Goal: Task Accomplishment & Management: Complete application form

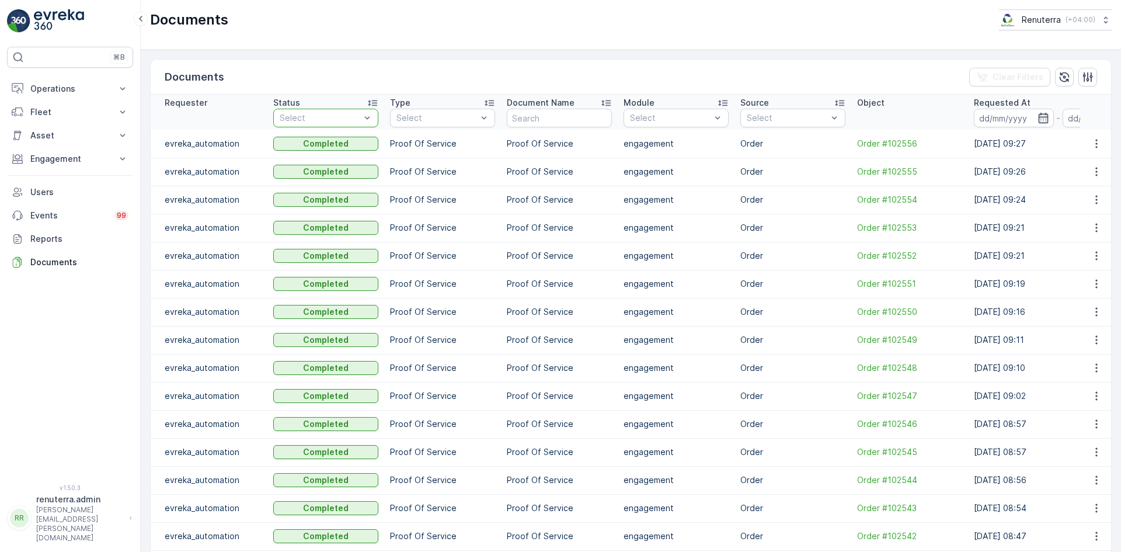
click at [298, 113] on p "Select" at bounding box center [320, 118] width 81 height 12
click at [40, 157] on p "Engagement" at bounding box center [69, 159] width 79 height 12
click at [57, 226] on p "Service Points" at bounding box center [58, 228] width 57 height 12
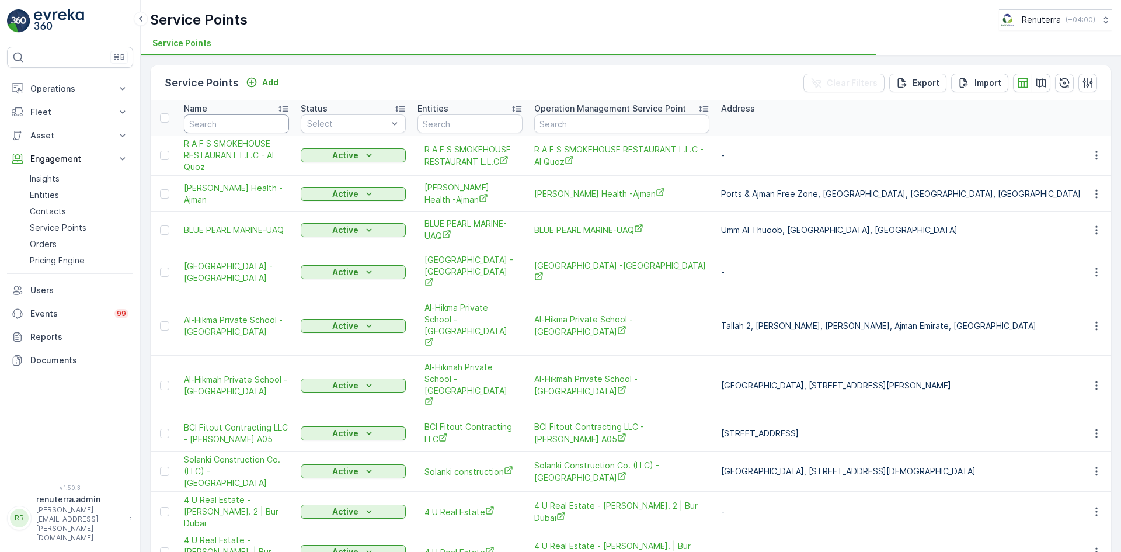
click at [232, 126] on input "text" at bounding box center [236, 123] width 105 height 19
click at [226, 124] on input "text" at bounding box center [236, 123] width 105 height 19
paste input "AWESOME PIZZA"
type input "AWESOME PIZZA"
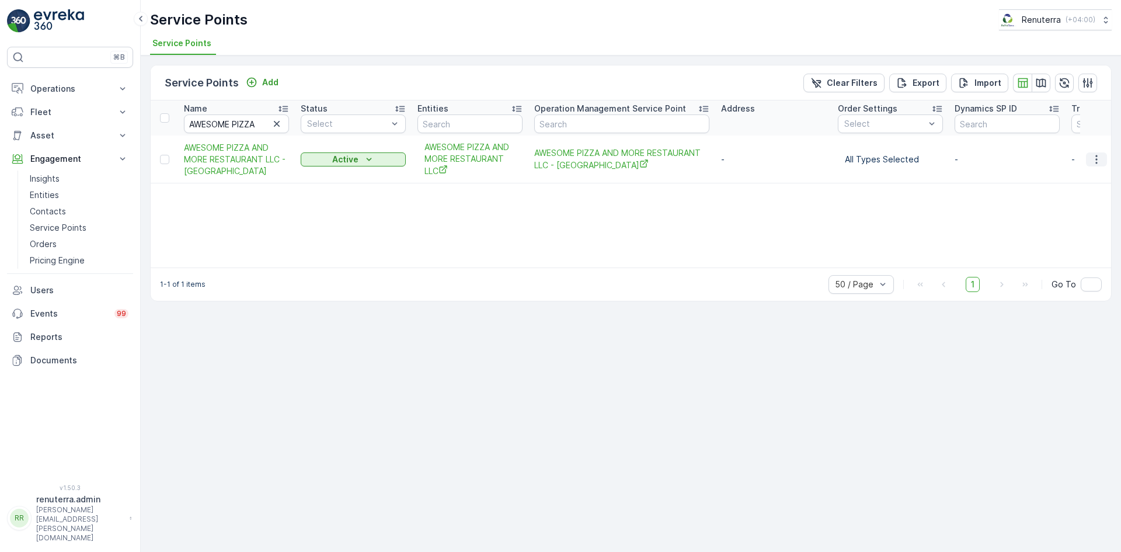
click at [1101, 158] on icon "button" at bounding box center [1097, 160] width 12 height 12
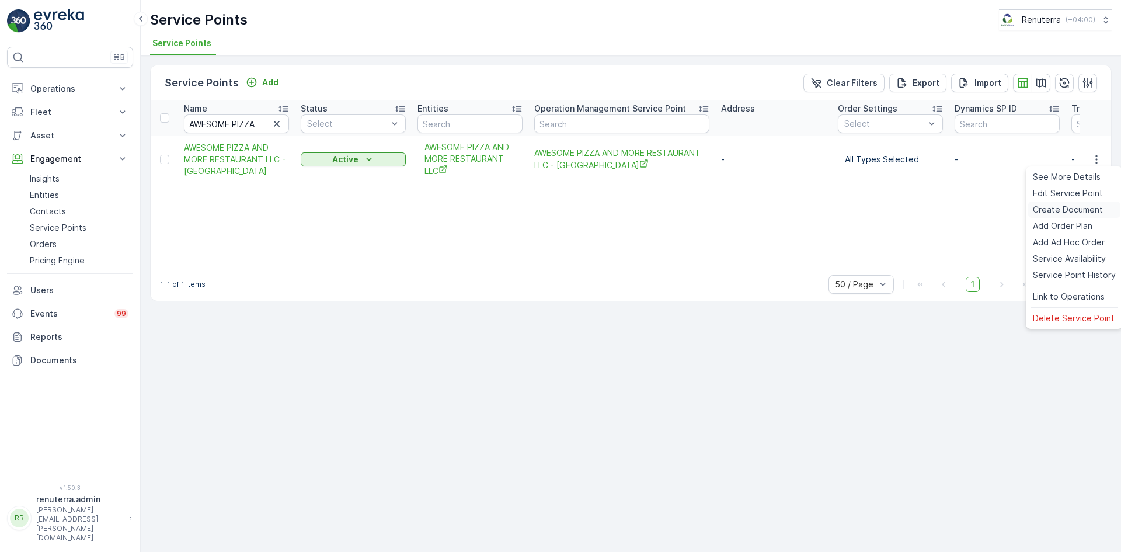
click at [1075, 205] on span "Create Document" at bounding box center [1068, 210] width 70 height 12
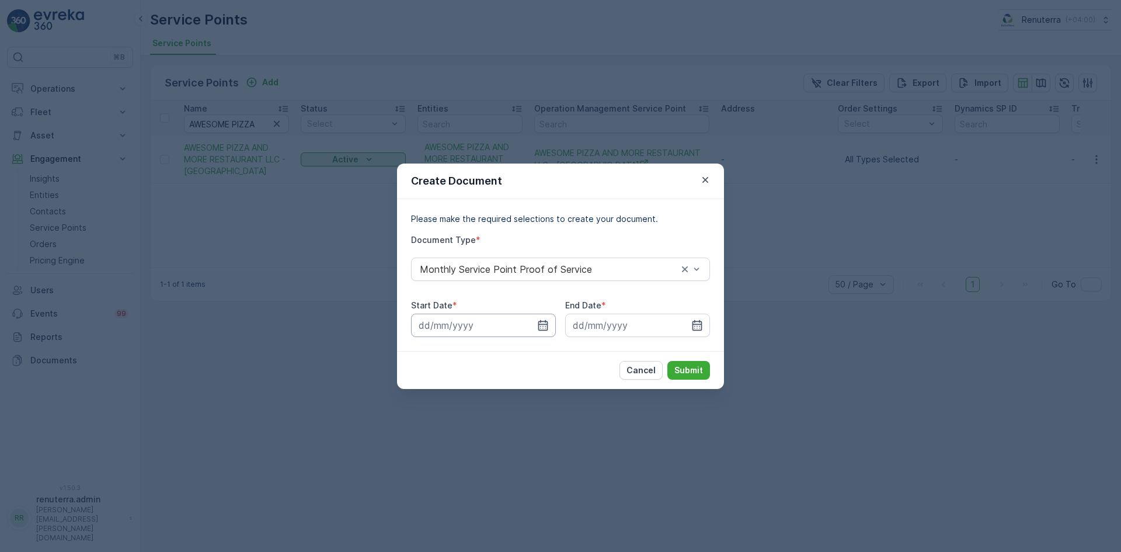
click at [535, 321] on input at bounding box center [483, 325] width 145 height 23
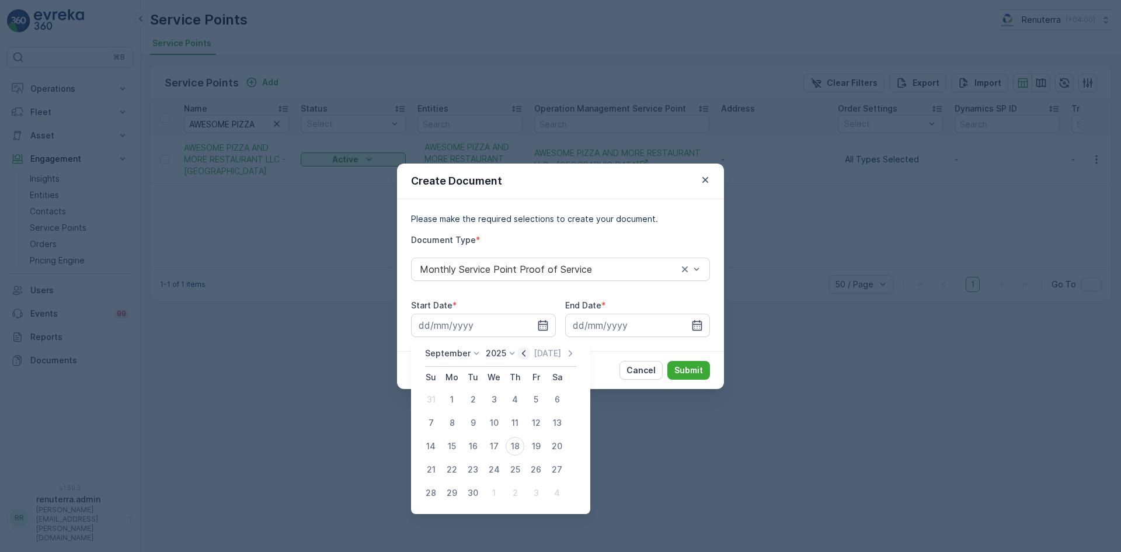
click at [521, 352] on icon "button" at bounding box center [524, 353] width 12 height 12
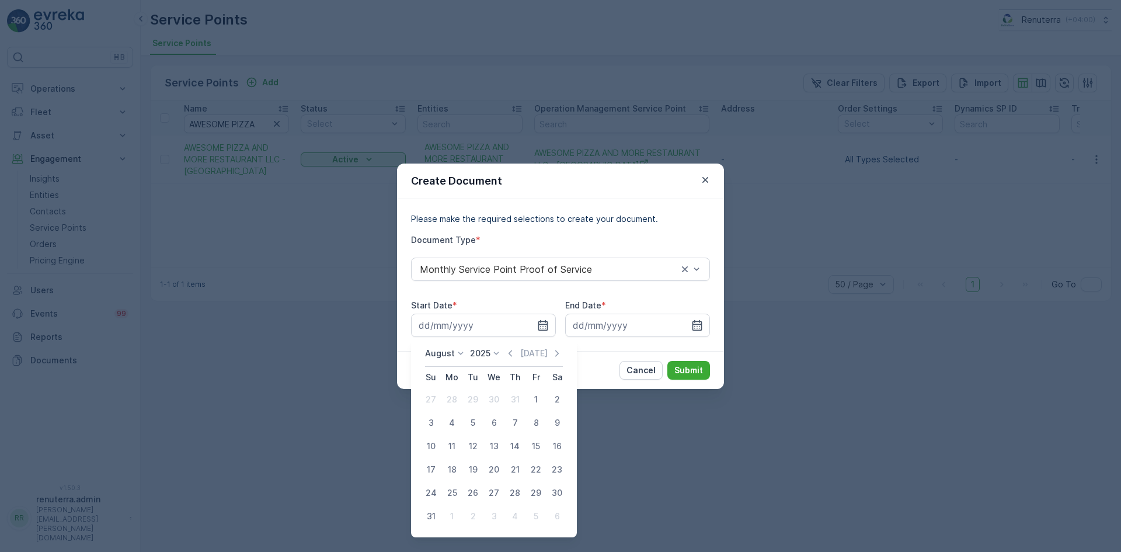
drag, startPoint x: 534, startPoint y: 399, endPoint x: 589, endPoint y: 373, distance: 60.9
click at [535, 398] on div "1" at bounding box center [536, 399] width 19 height 19
type input "01.08.2025"
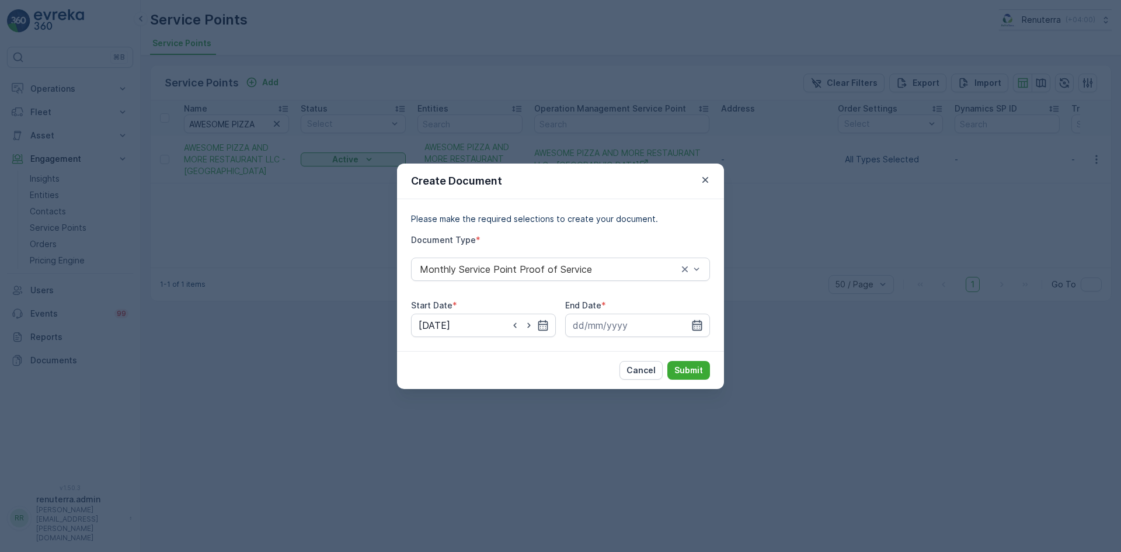
click at [700, 326] on icon "button" at bounding box center [698, 324] width 10 height 11
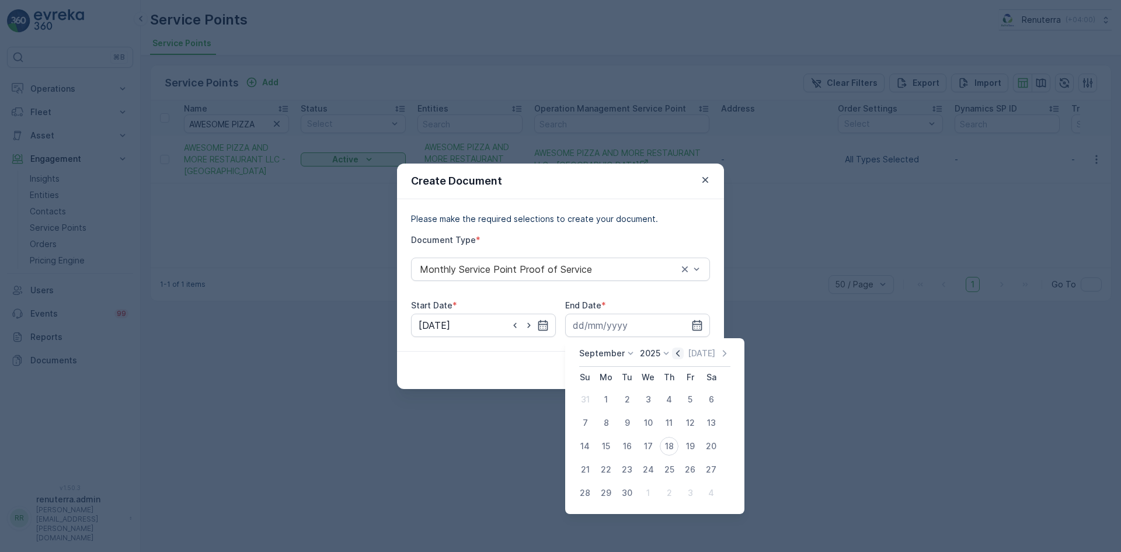
click at [680, 353] on icon "button" at bounding box center [678, 353] width 12 height 12
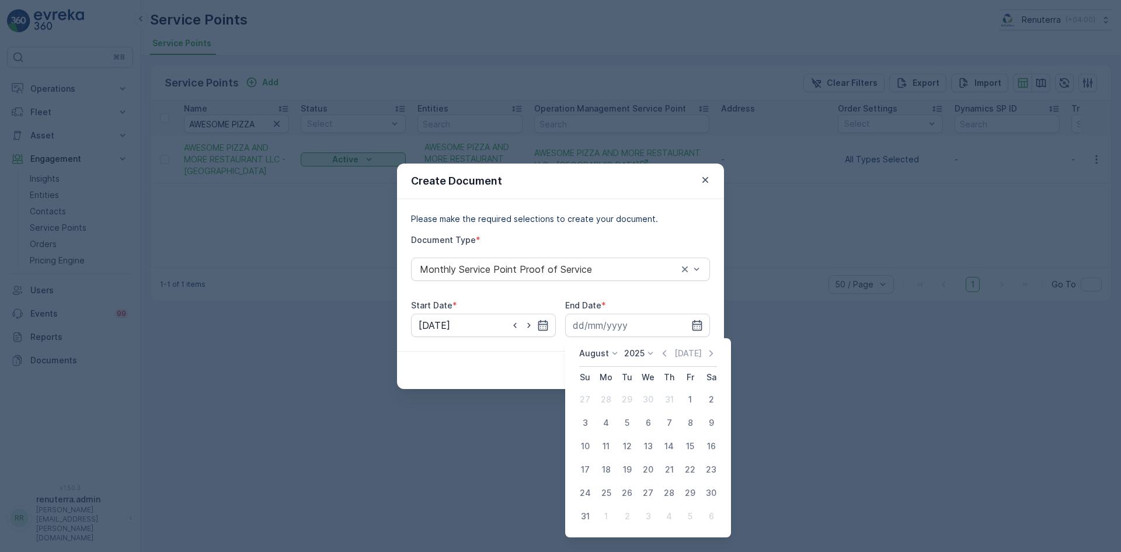
drag, startPoint x: 587, startPoint y: 508, endPoint x: 606, endPoint y: 486, distance: 29.0
click at [586, 506] on button "31" at bounding box center [585, 516] width 21 height 21
type input "31.08.2025"
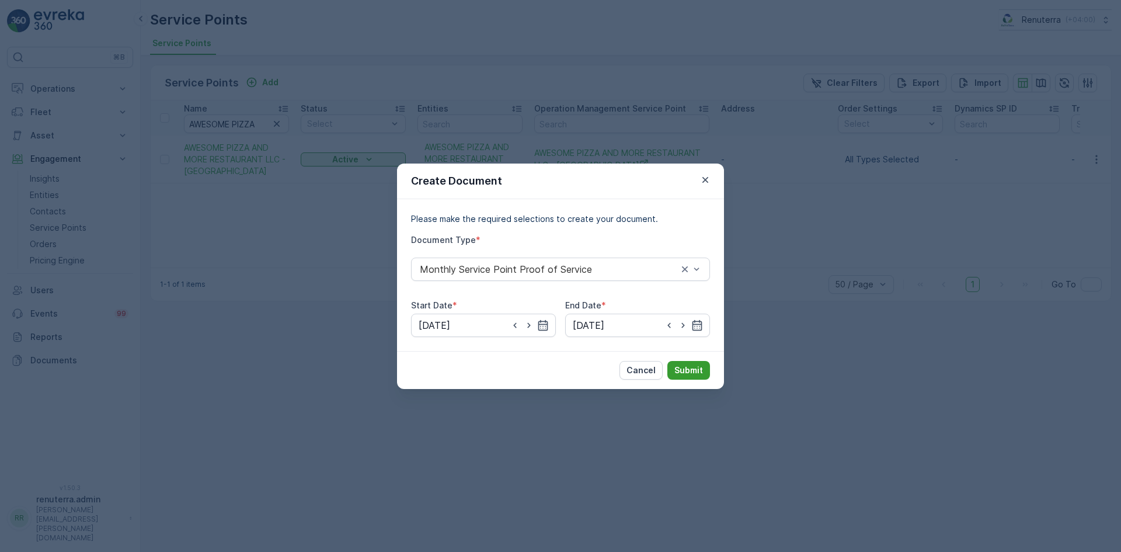
click at [691, 369] on p "Submit" at bounding box center [689, 370] width 29 height 12
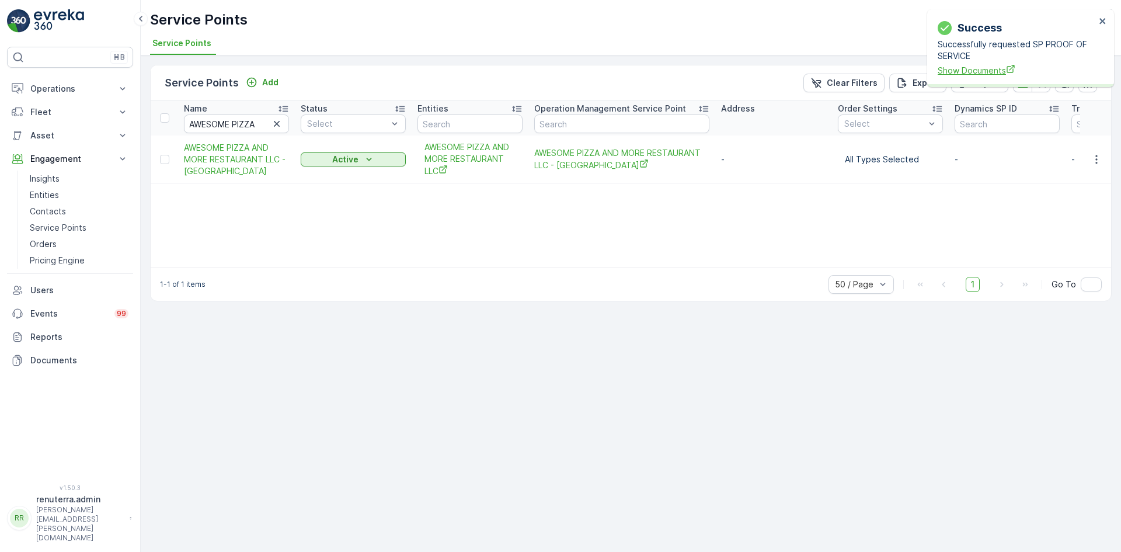
click at [982, 72] on span "Show Documents" at bounding box center [1017, 70] width 158 height 12
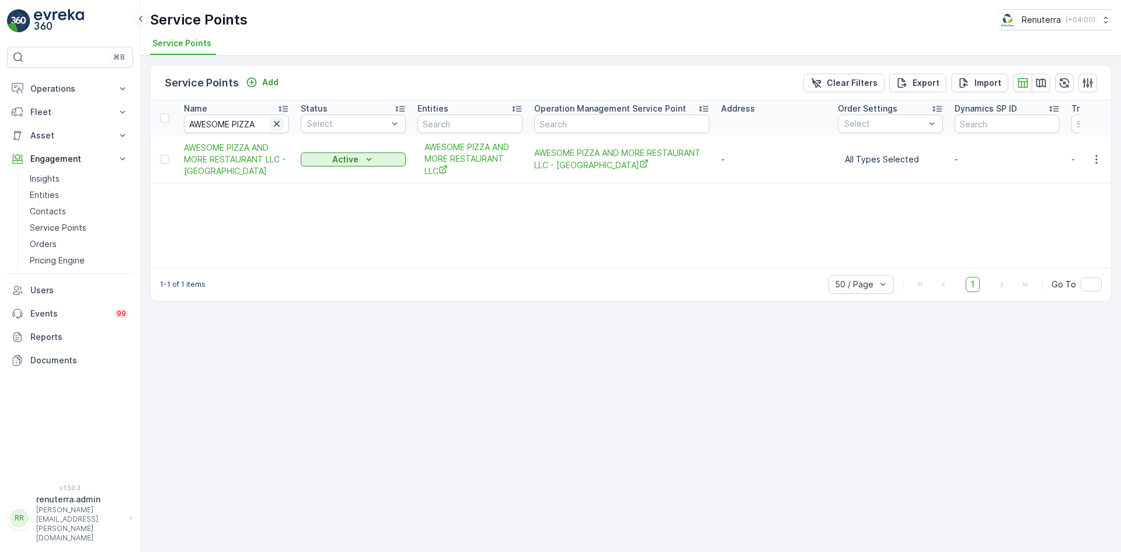
click at [275, 121] on icon "button" at bounding box center [277, 124] width 6 height 6
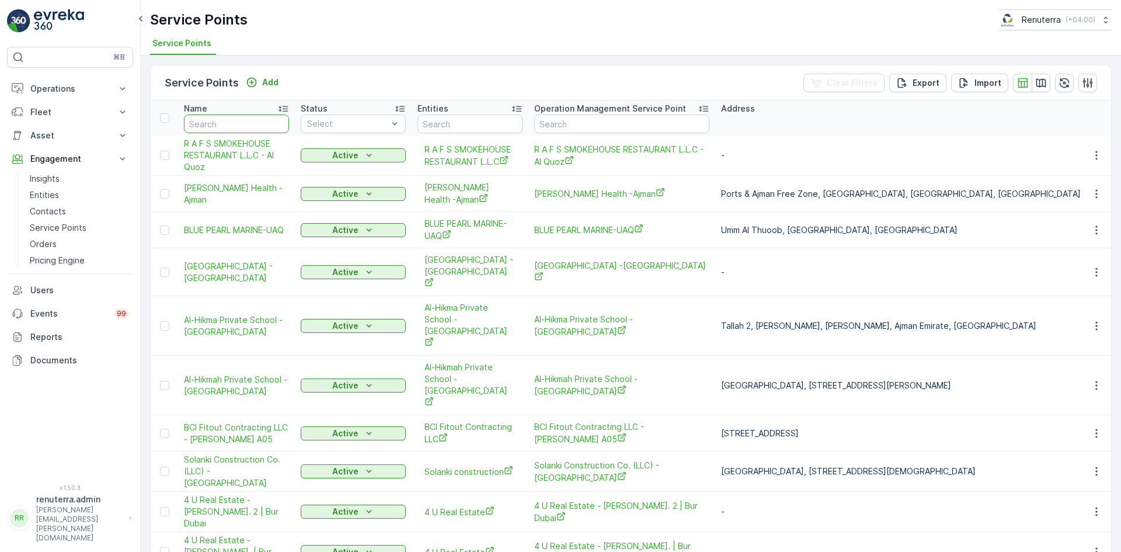
click at [228, 118] on input "text" at bounding box center [236, 123] width 105 height 19
paste input "VAN OORD"
type input "VAN OORD"
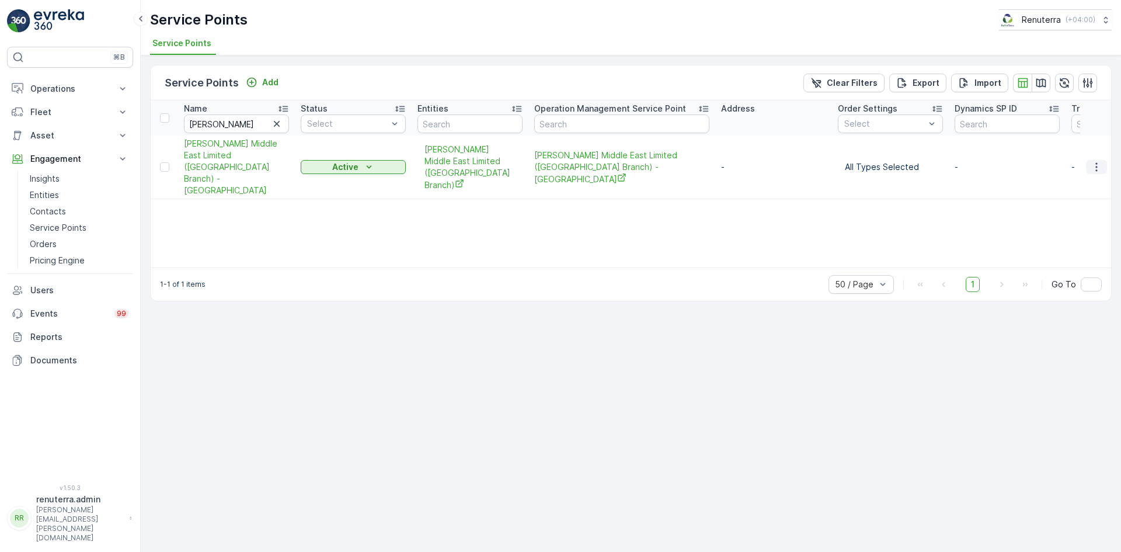
click at [1096, 161] on icon "button" at bounding box center [1097, 167] width 12 height 12
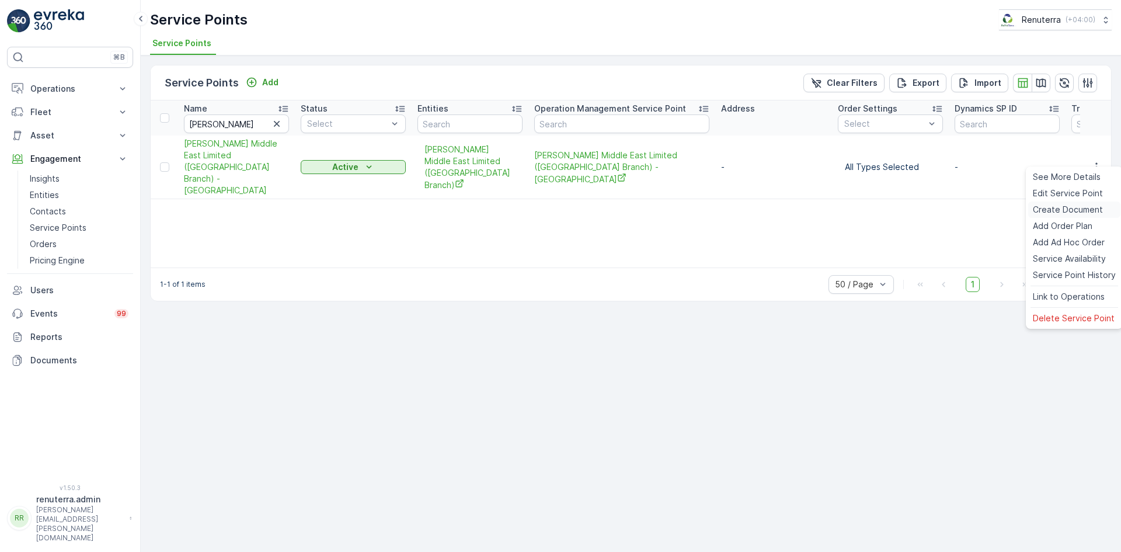
click at [1072, 207] on span "Create Document" at bounding box center [1068, 210] width 70 height 12
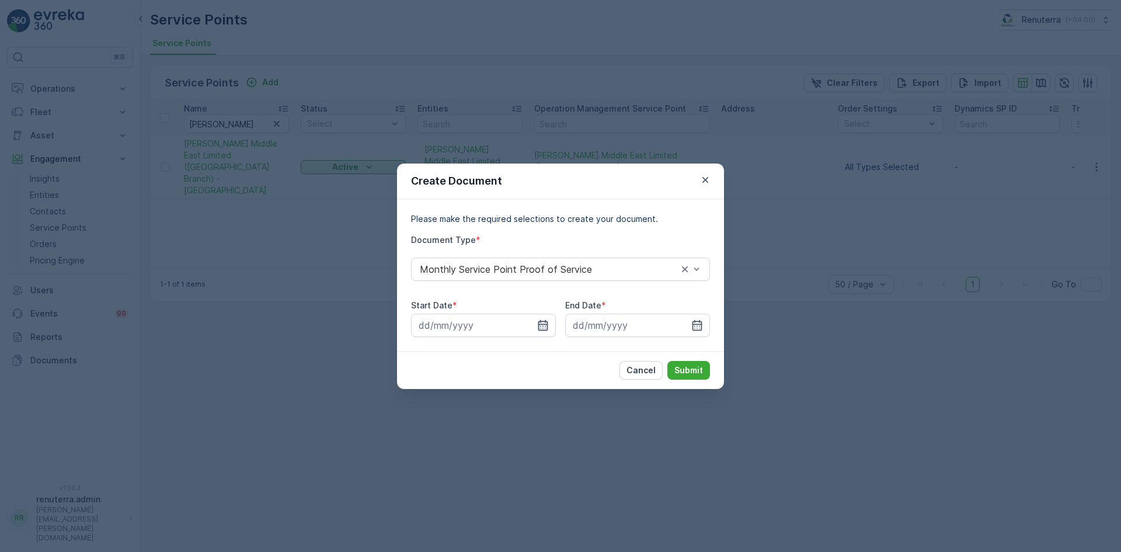
click at [538, 324] on icon "button" at bounding box center [543, 325] width 12 height 12
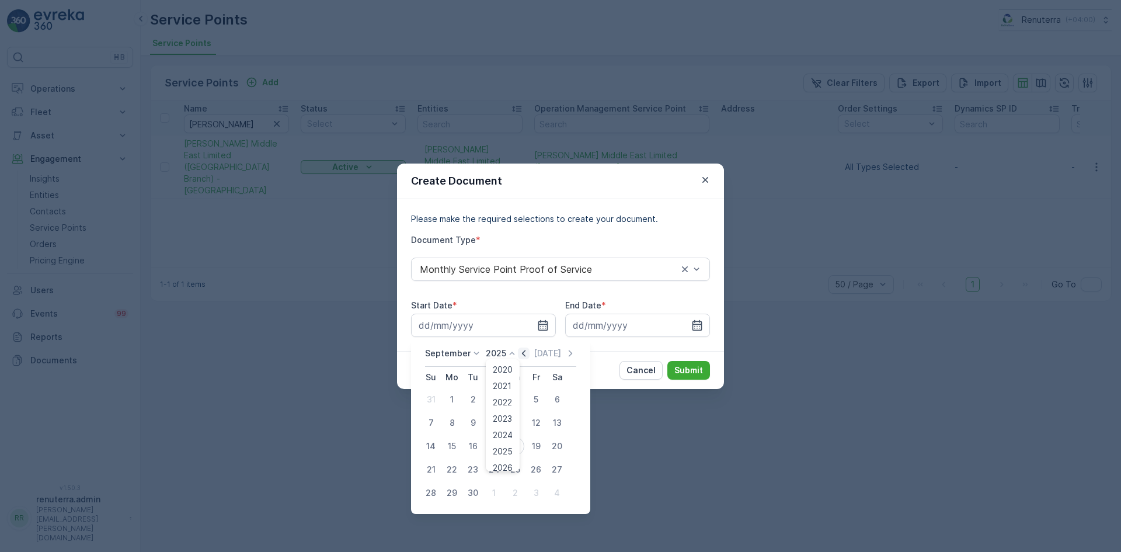
click at [516, 354] on icon at bounding box center [512, 353] width 12 height 12
click at [514, 354] on icon at bounding box center [512, 353] width 12 height 12
click at [522, 353] on icon "button" at bounding box center [524, 353] width 4 height 6
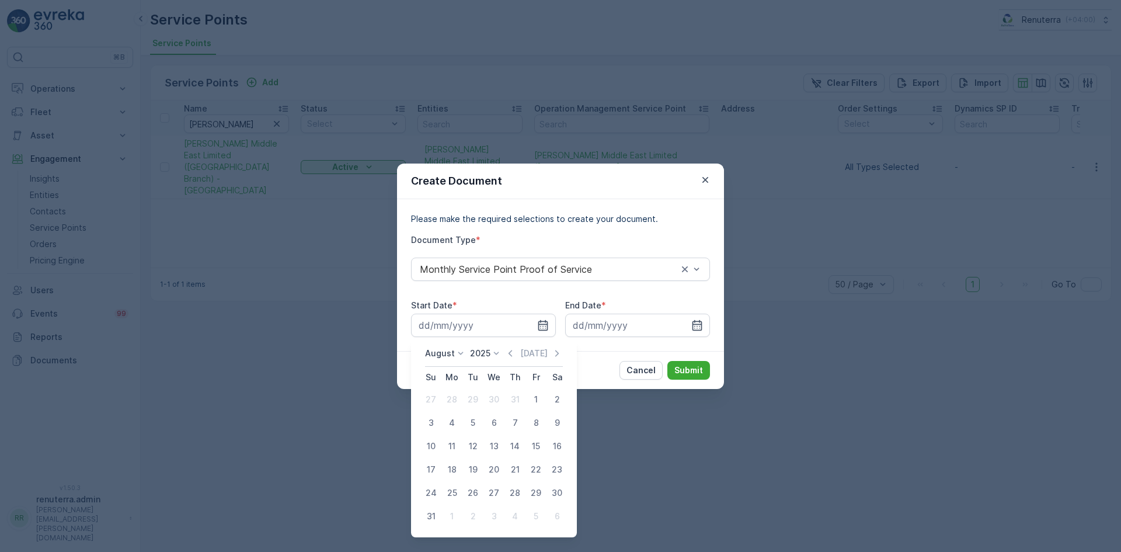
click at [535, 402] on div "1" at bounding box center [536, 399] width 19 height 19
type input "01.08.2025"
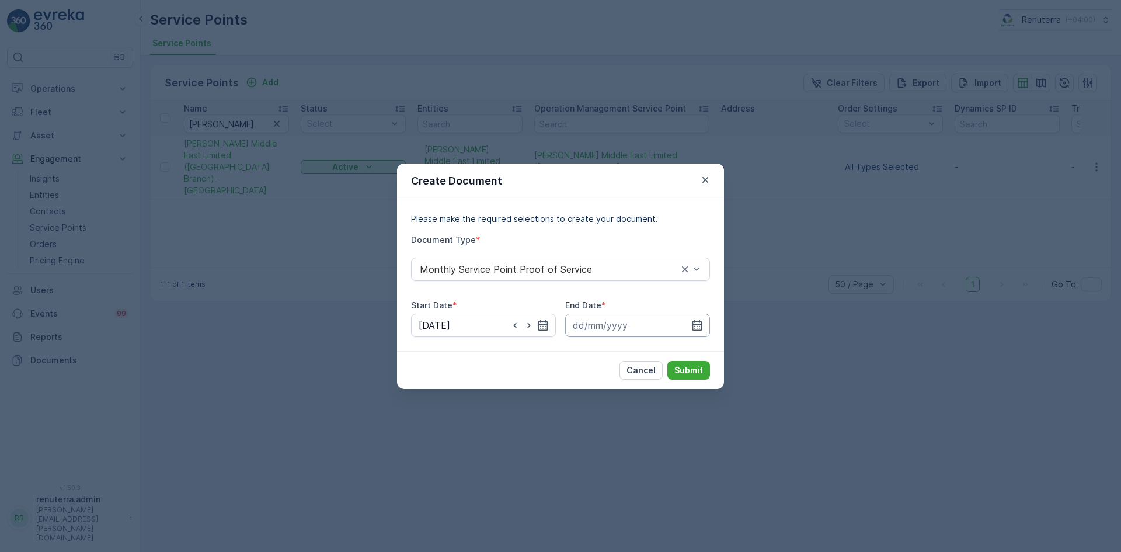
click at [704, 322] on input at bounding box center [637, 325] width 145 height 23
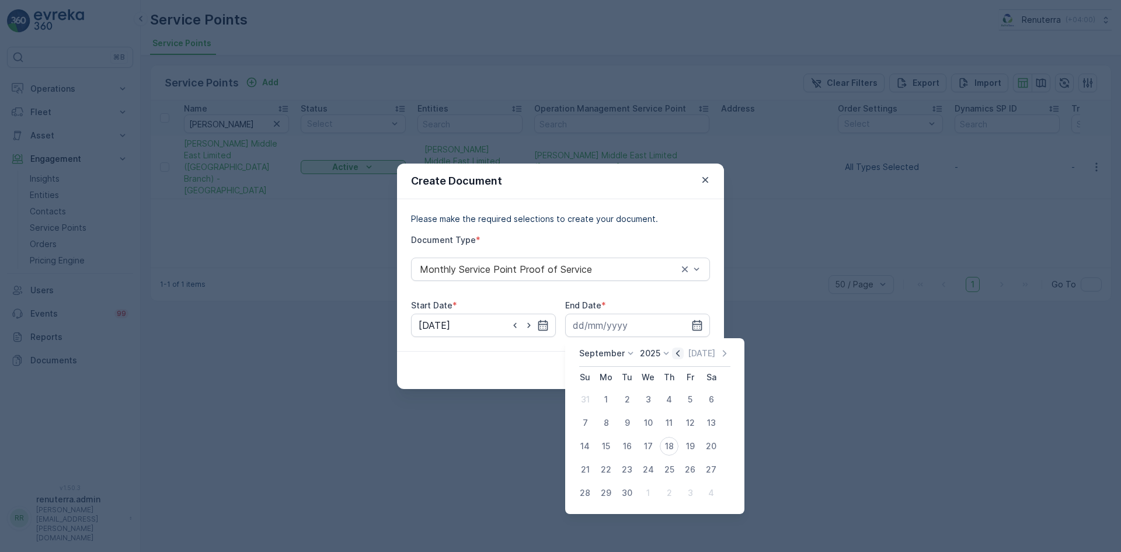
click at [677, 354] on icon "button" at bounding box center [678, 353] width 12 height 12
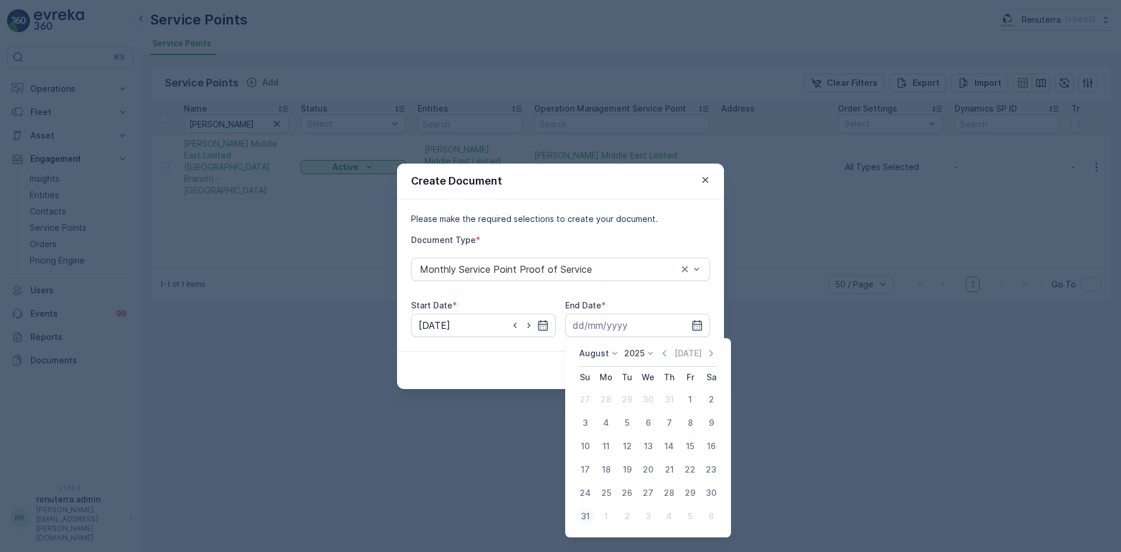
click at [586, 516] on div "31" at bounding box center [585, 516] width 19 height 19
type input "31.08.2025"
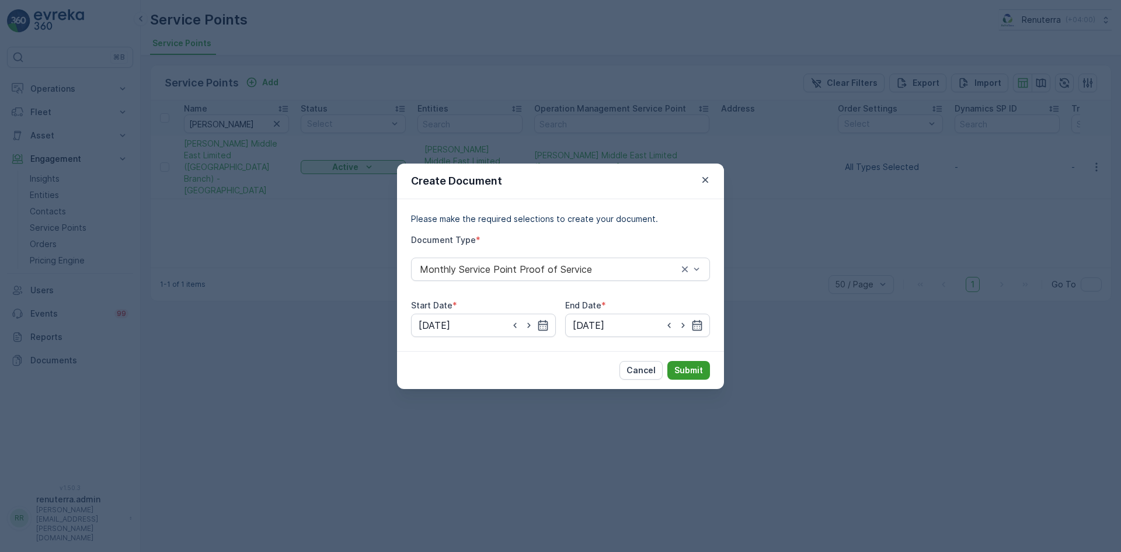
click at [673, 366] on button "Submit" at bounding box center [689, 370] width 43 height 19
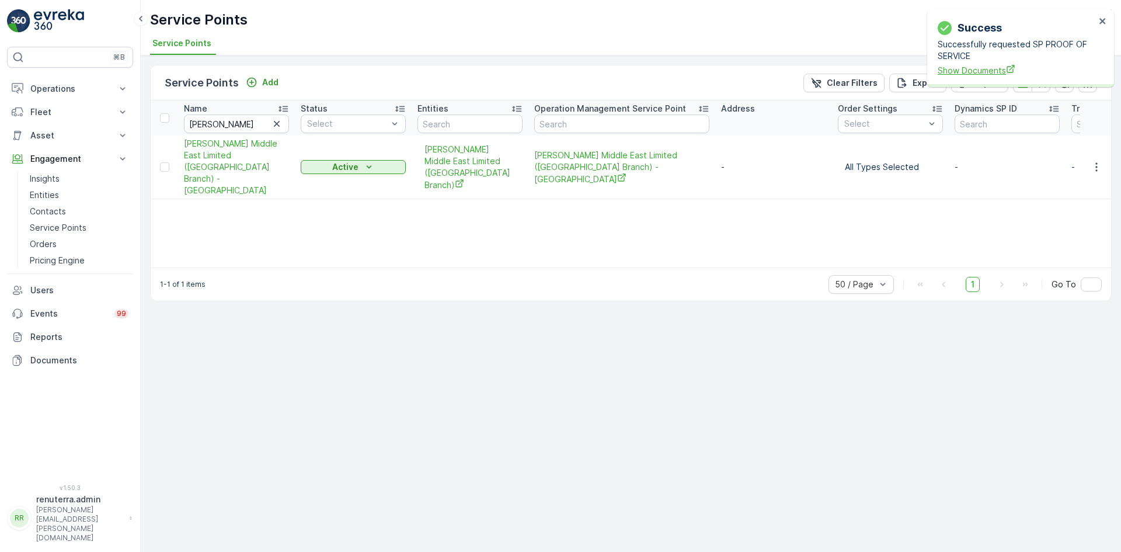
click at [993, 72] on span "Show Documents" at bounding box center [1017, 70] width 158 height 12
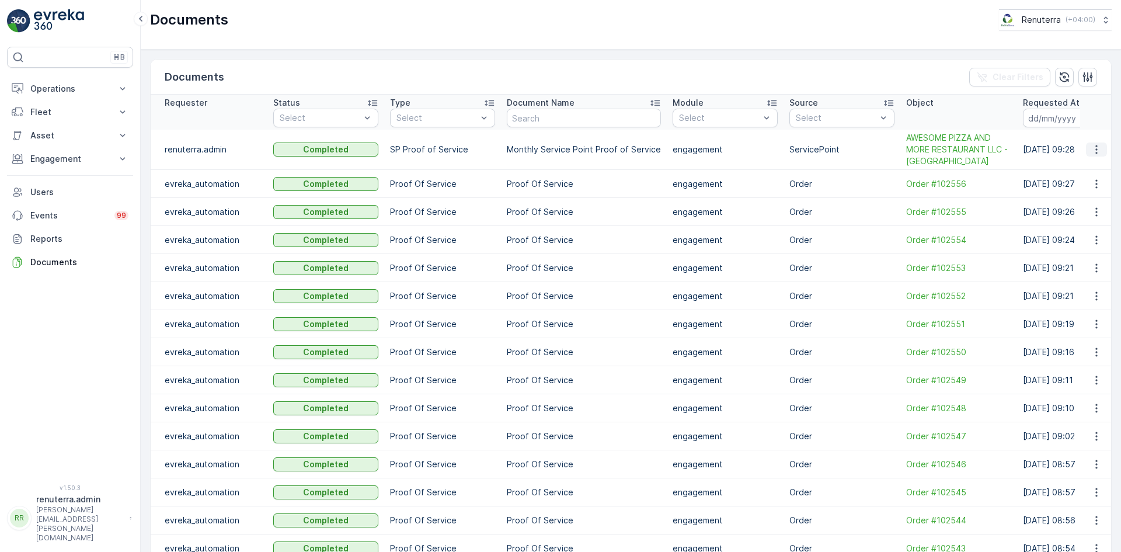
click at [1095, 146] on icon "button" at bounding box center [1097, 150] width 12 height 12
click at [1087, 170] on span "See Details" at bounding box center [1093, 167] width 45 height 12
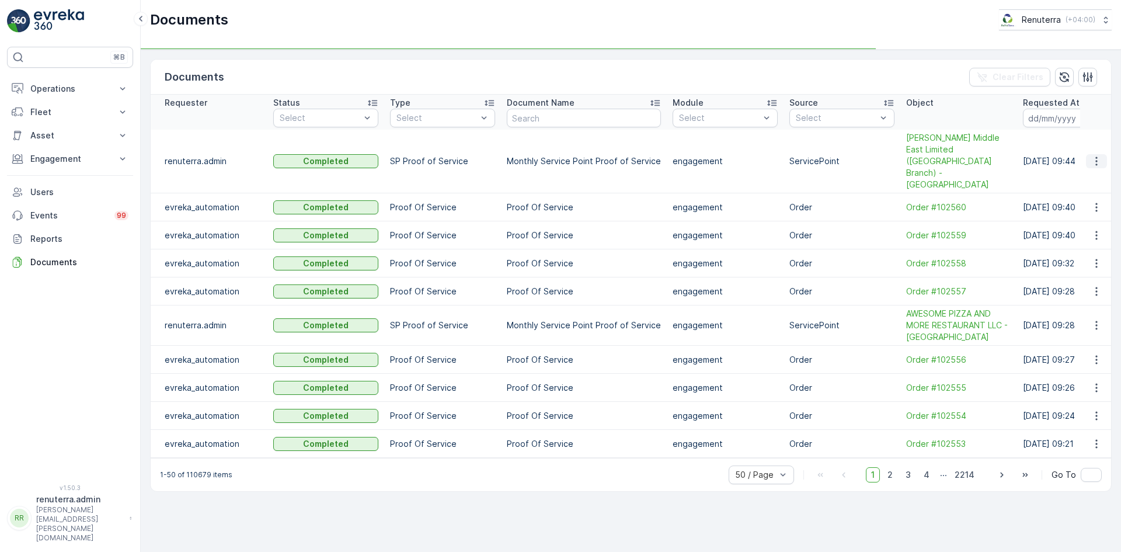
click at [1101, 155] on icon "button" at bounding box center [1097, 161] width 12 height 12
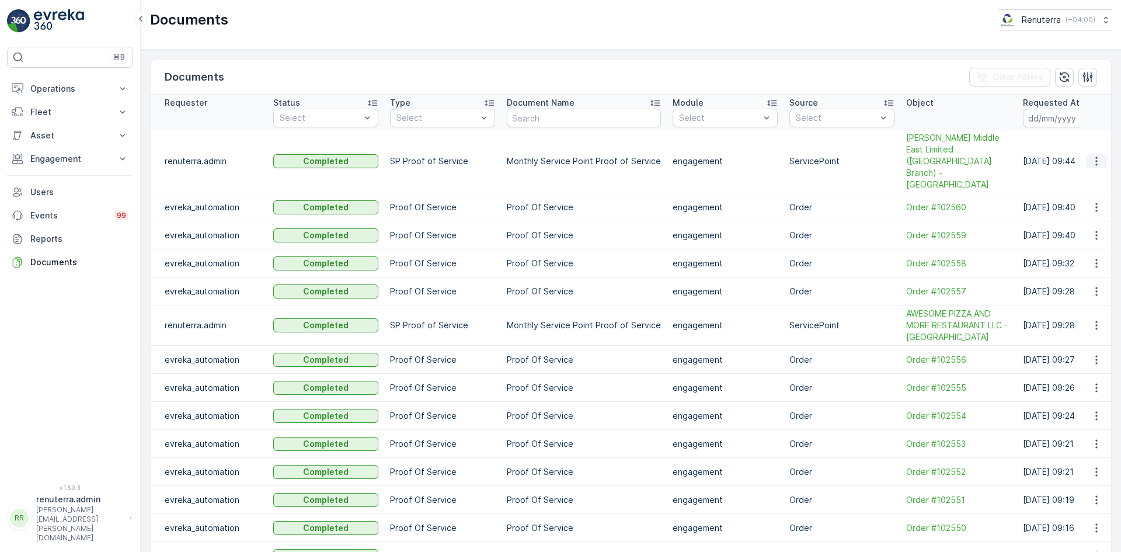
click at [1093, 155] on icon "button" at bounding box center [1097, 161] width 12 height 12
click at [1091, 164] on span "See Details" at bounding box center [1093, 167] width 45 height 12
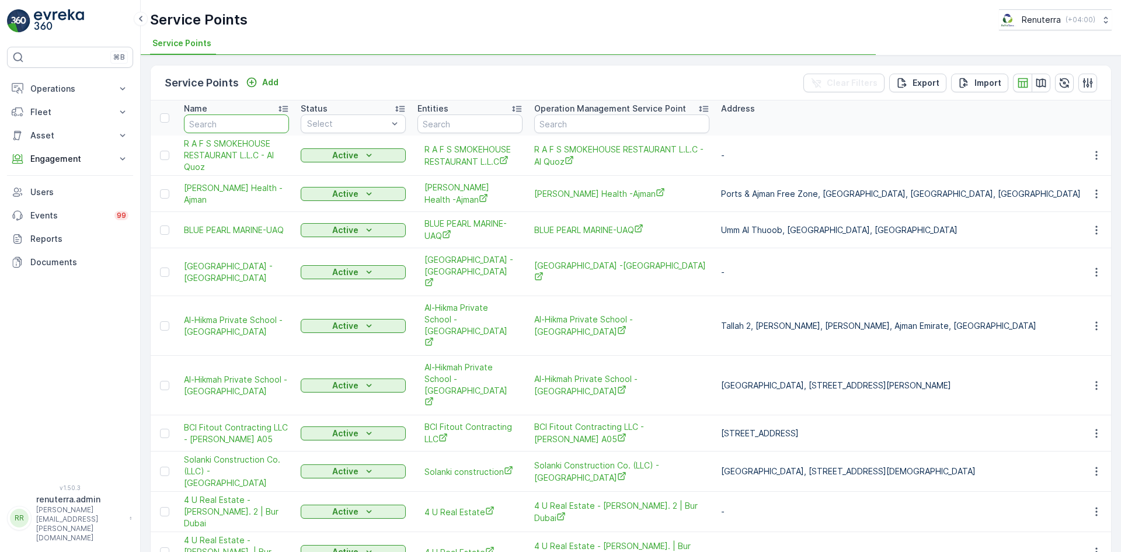
click at [216, 124] on input "text" at bounding box center [236, 123] width 105 height 19
type input "iwona"
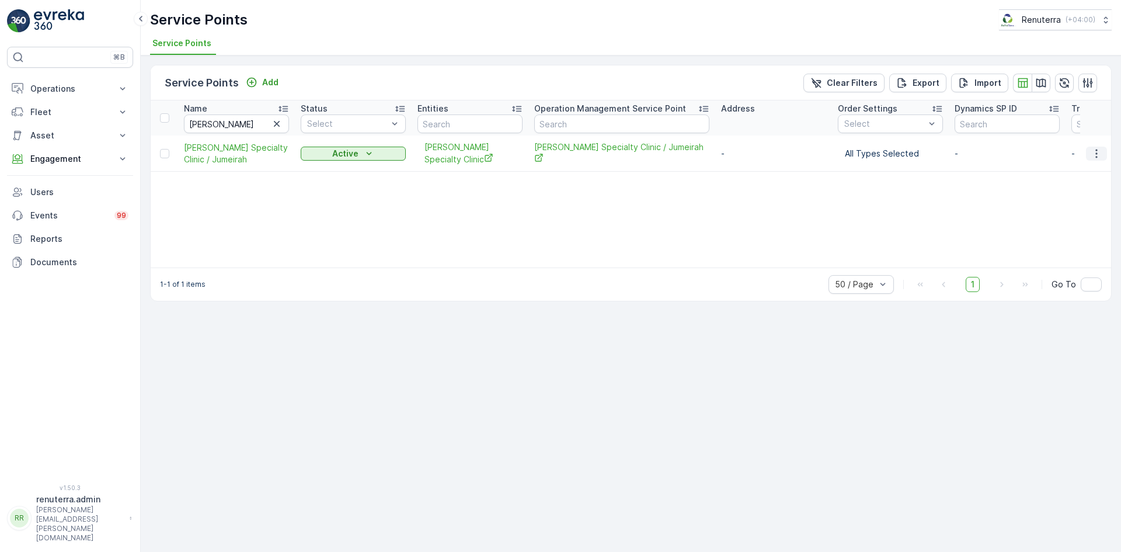
click at [1094, 155] on icon "button" at bounding box center [1097, 154] width 12 height 12
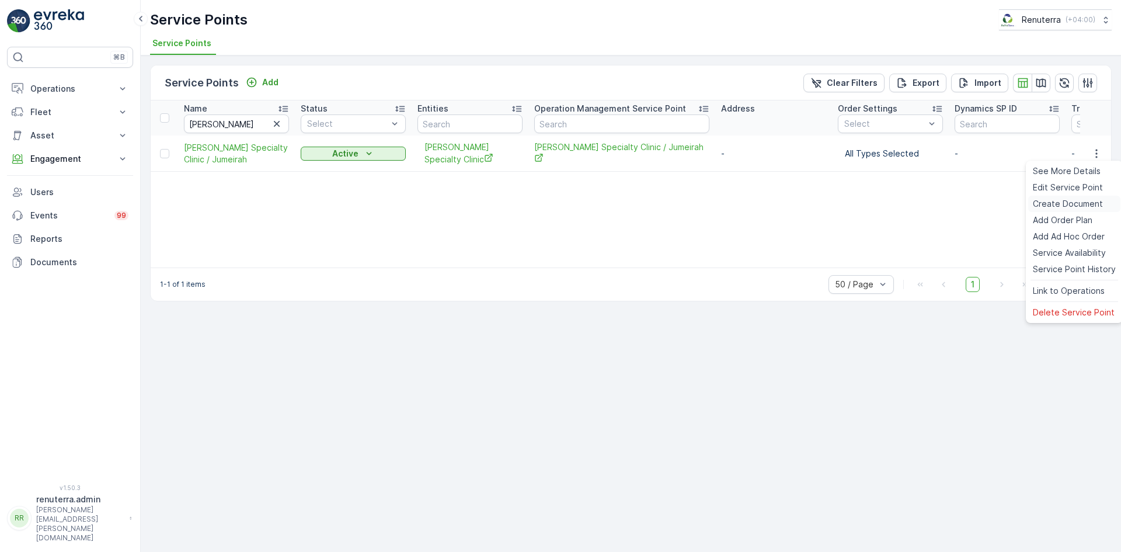
click at [1040, 207] on span "Create Document" at bounding box center [1068, 204] width 70 height 12
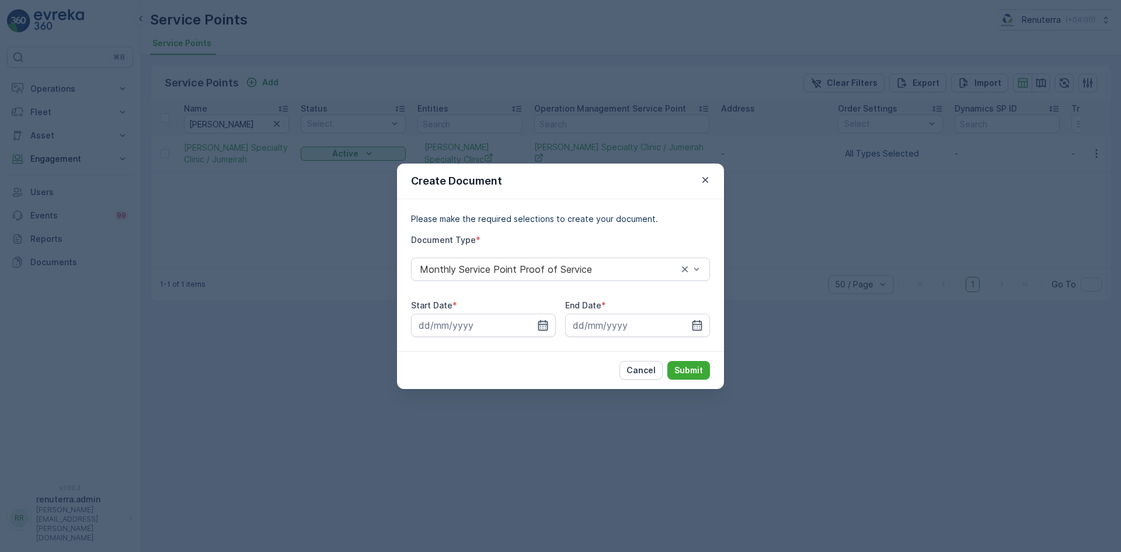
click at [544, 323] on icon "button" at bounding box center [543, 325] width 12 height 12
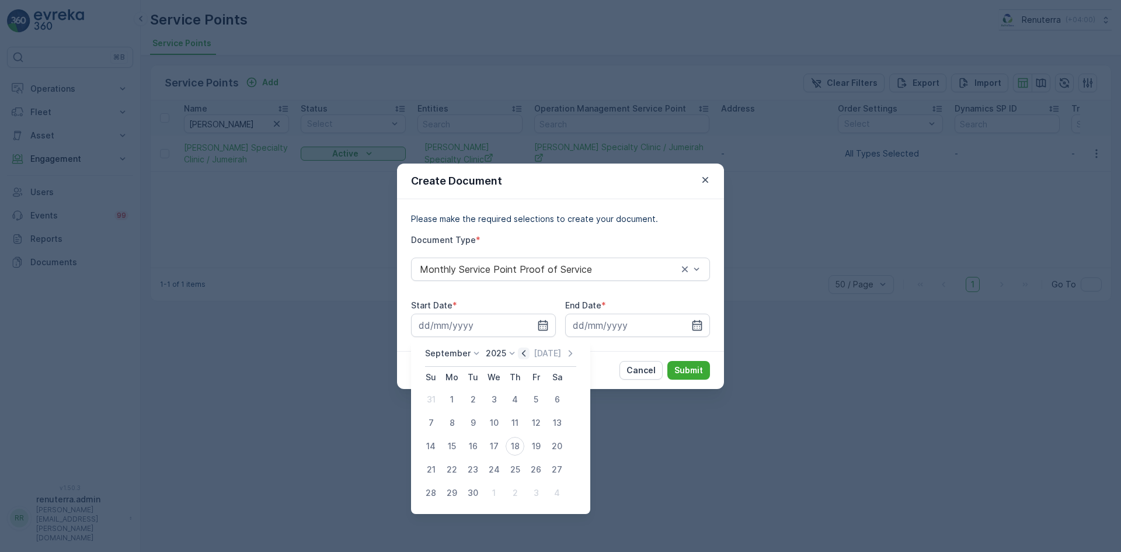
click at [520, 352] on icon "button" at bounding box center [524, 353] width 12 height 12
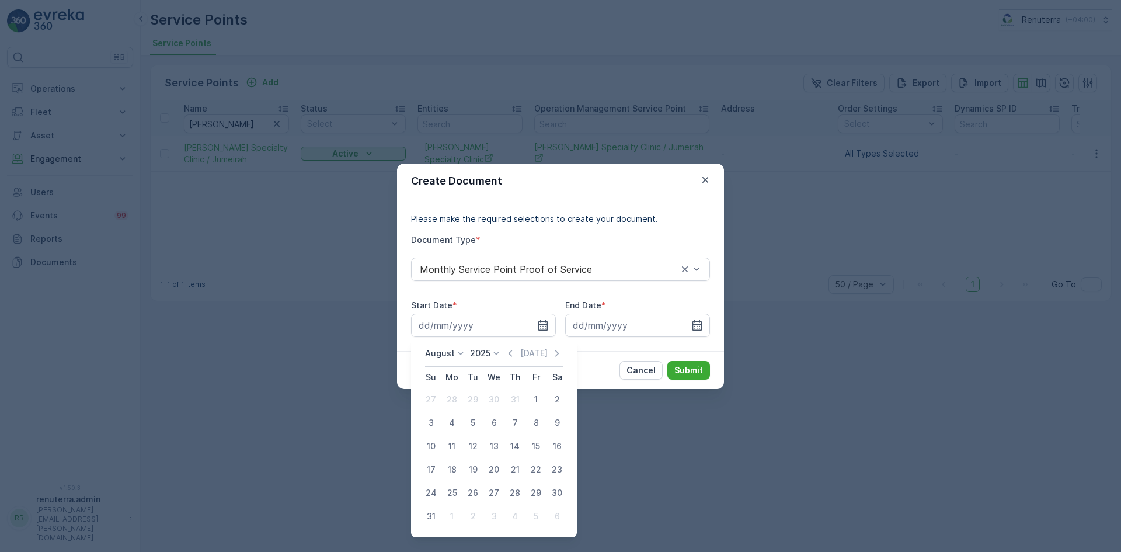
click at [536, 396] on div "1" at bounding box center [536, 399] width 19 height 19
type input "01.08.2025"
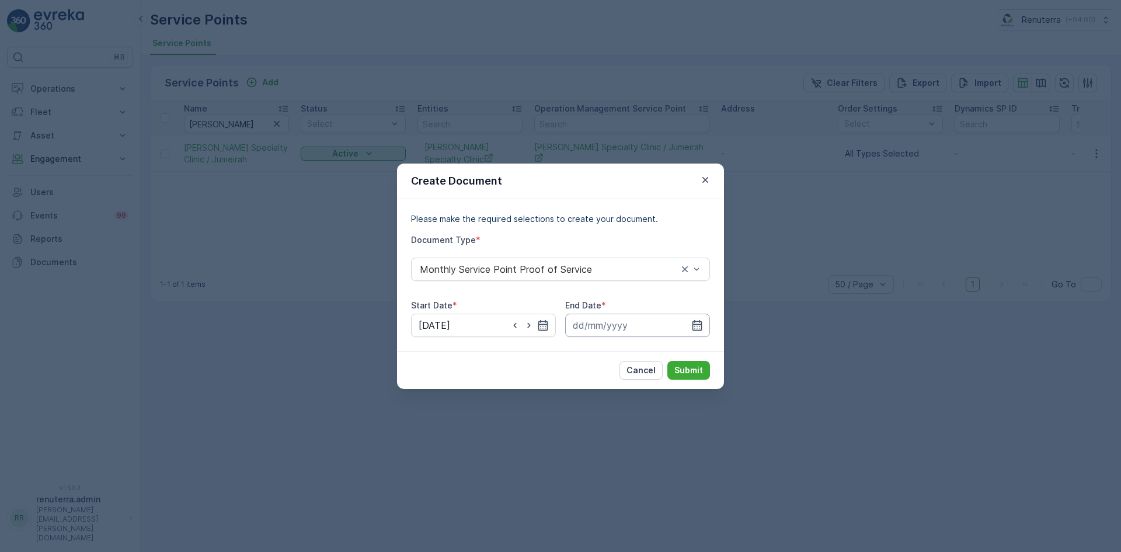
click at [691, 327] on input at bounding box center [637, 325] width 145 height 23
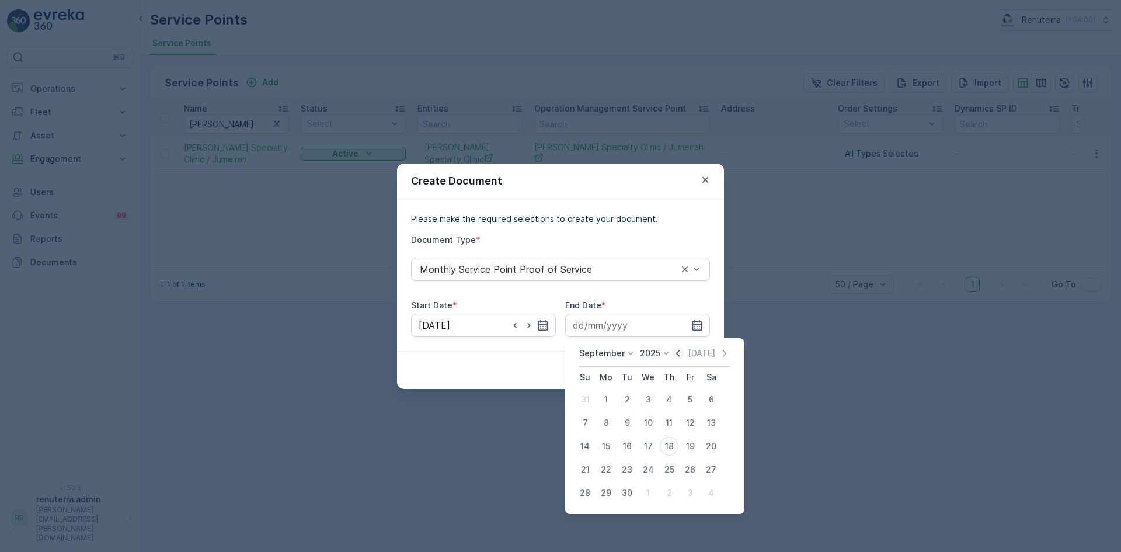
click at [672, 354] on icon "button" at bounding box center [678, 353] width 12 height 12
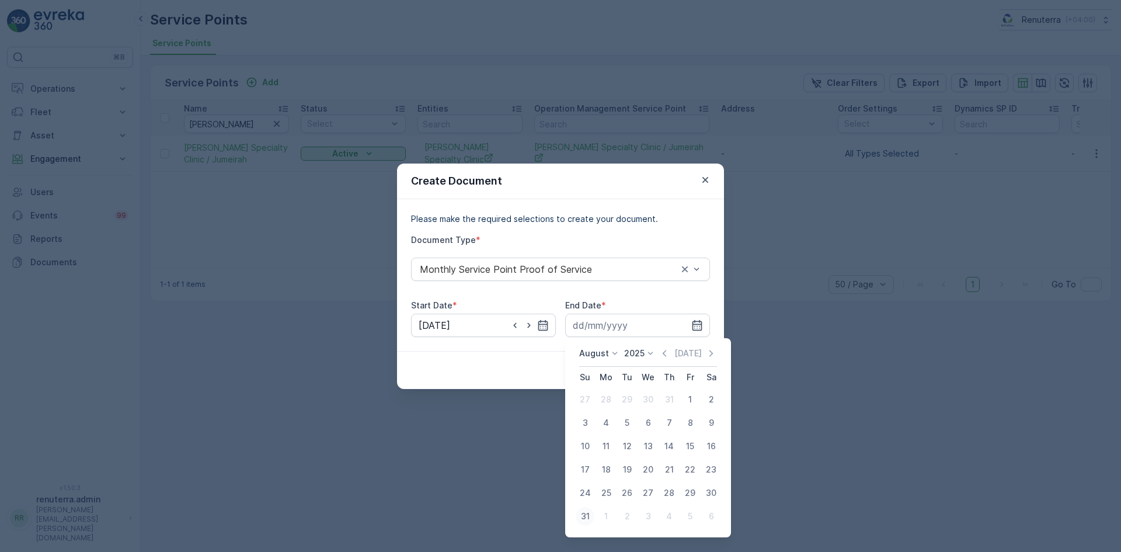
click at [586, 516] on div "31" at bounding box center [585, 516] width 19 height 19
type input "31.08.2025"
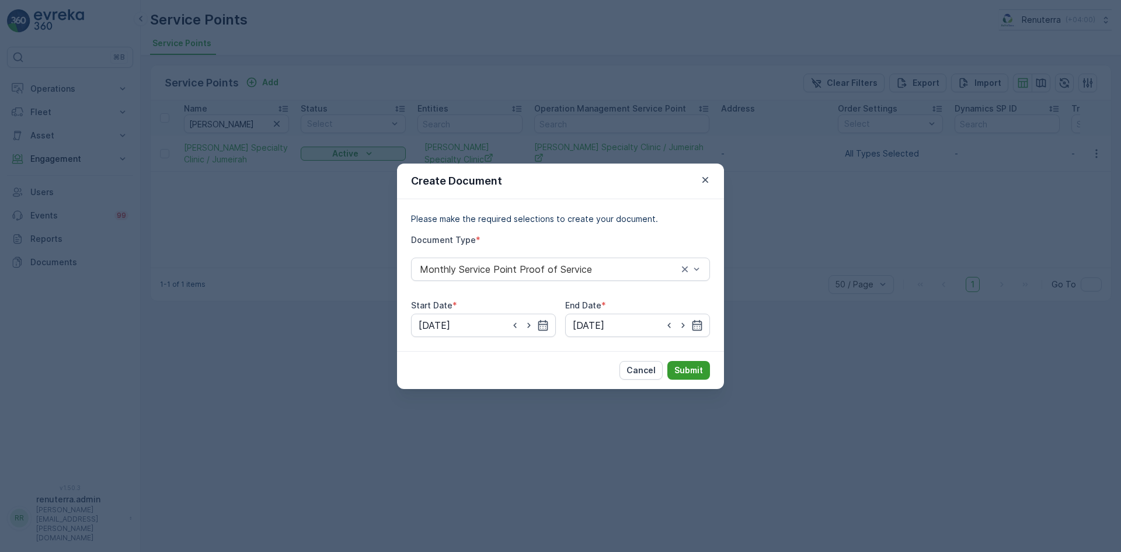
click at [680, 371] on p "Submit" at bounding box center [689, 370] width 29 height 12
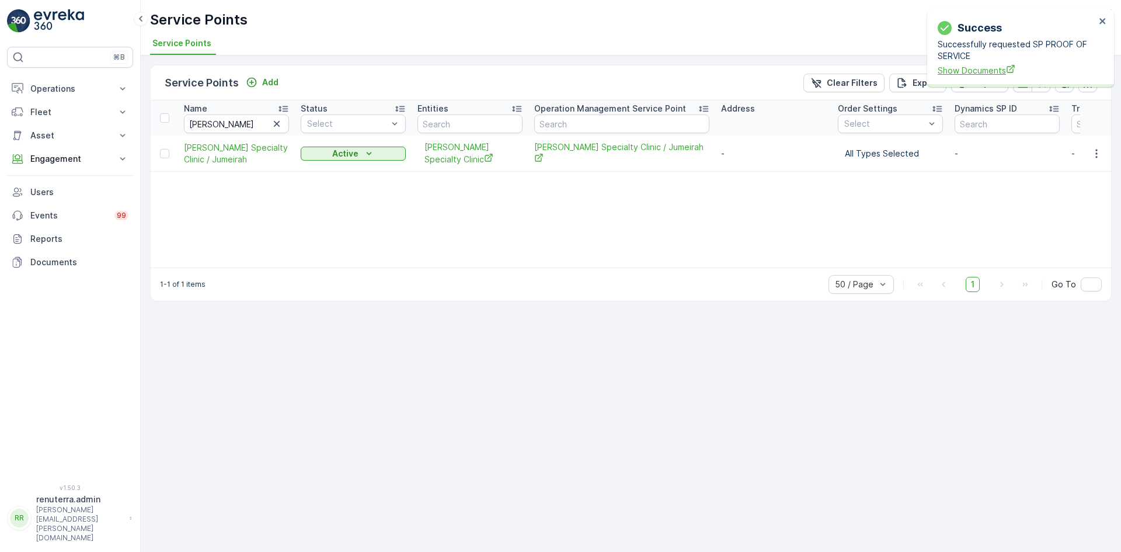
click at [954, 70] on span "Show Documents" at bounding box center [1017, 70] width 158 height 12
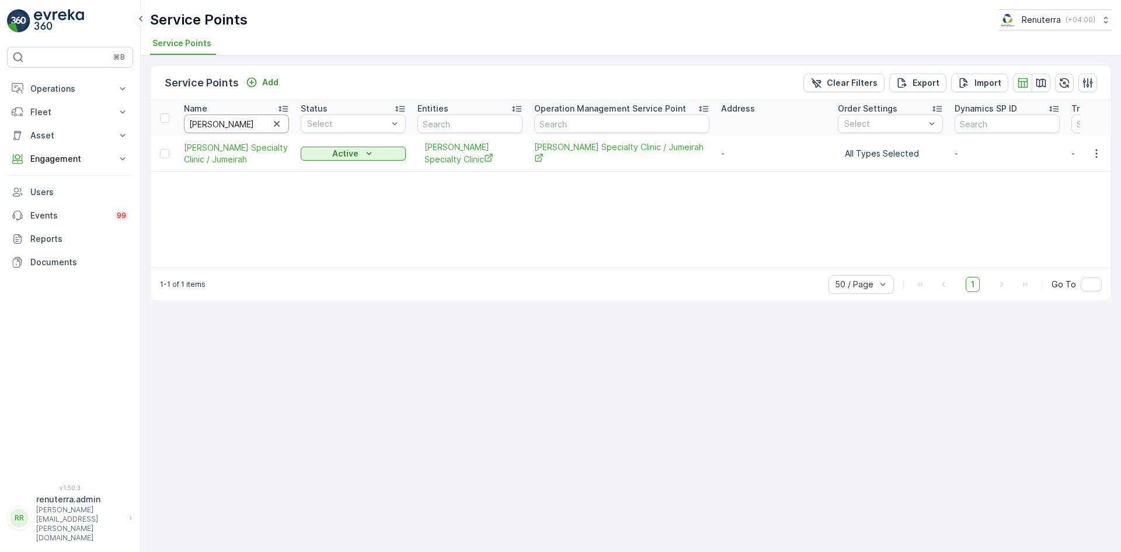
click at [225, 125] on input "iwona" at bounding box center [236, 123] width 105 height 19
type input "i"
type input "mos"
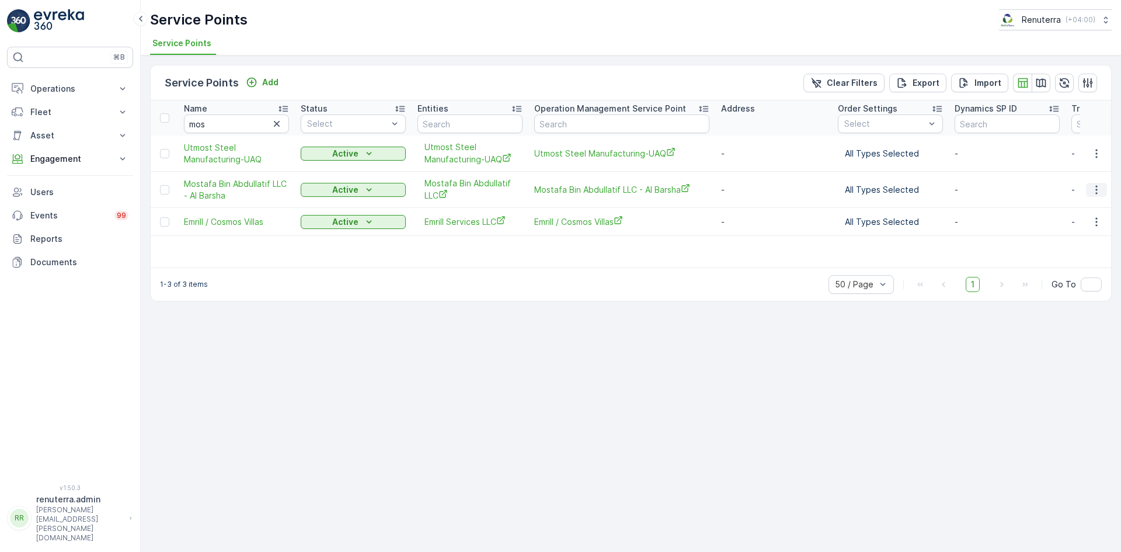
click at [1093, 189] on icon "button" at bounding box center [1097, 190] width 12 height 12
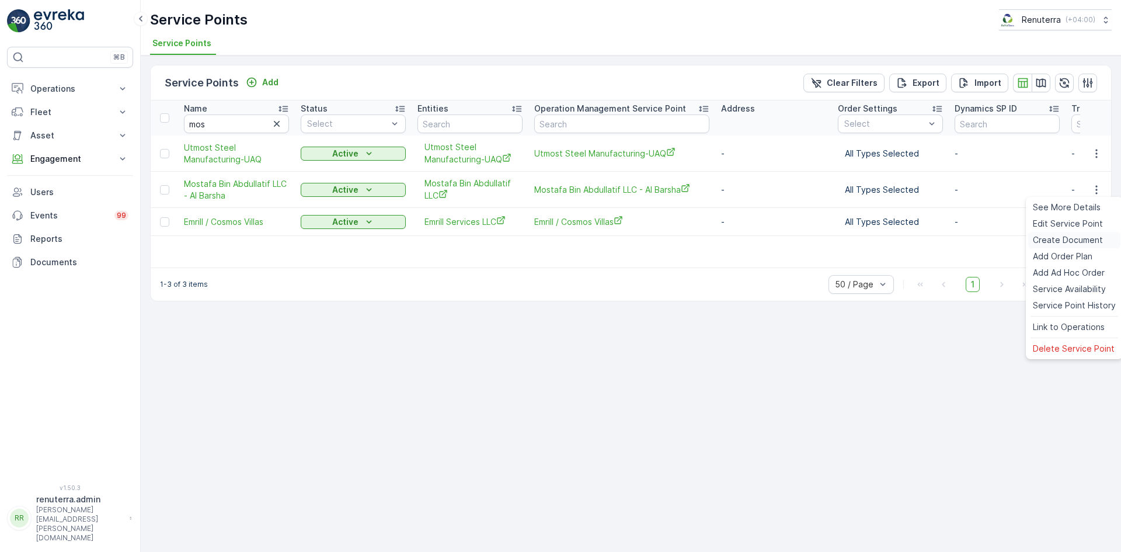
drag, startPoint x: 1065, startPoint y: 236, endPoint x: 1045, endPoint y: 242, distance: 20.7
click at [1045, 242] on span "Create Document" at bounding box center [1068, 240] width 70 height 12
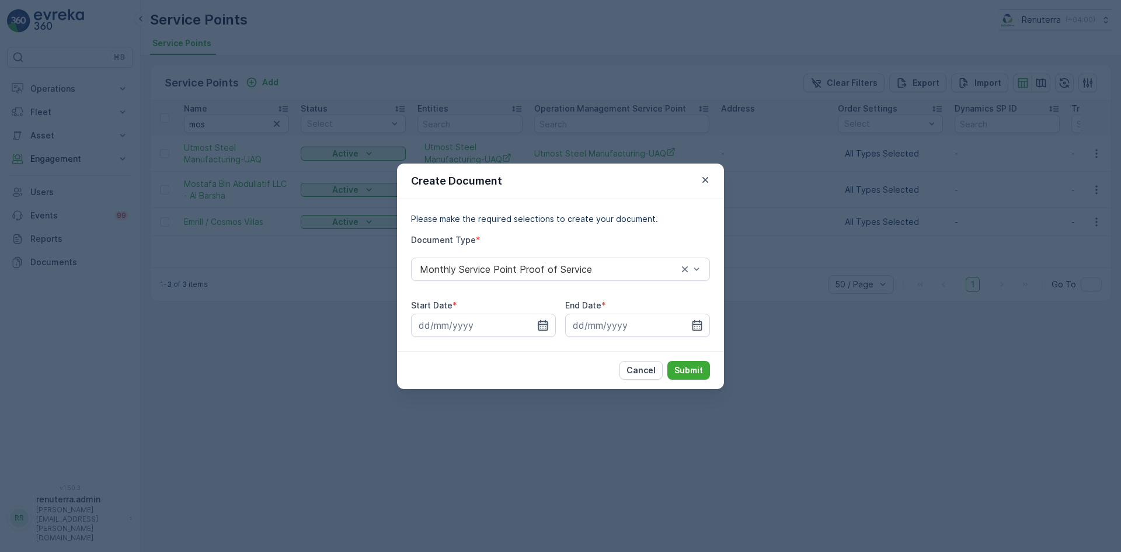
click at [548, 323] on div at bounding box center [483, 325] width 145 height 23
click at [549, 324] on div at bounding box center [483, 325] width 145 height 23
click at [545, 327] on icon "button" at bounding box center [543, 325] width 12 height 12
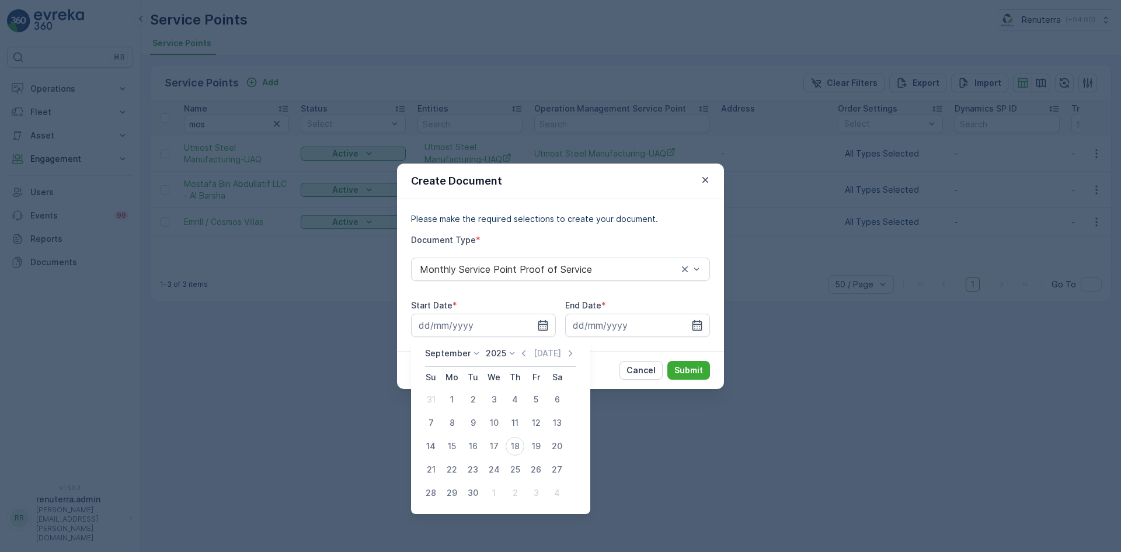
click at [523, 359] on div "September 2025 Today" at bounding box center [500, 356] width 151 height 19
click at [523, 356] on icon "button" at bounding box center [524, 353] width 4 height 6
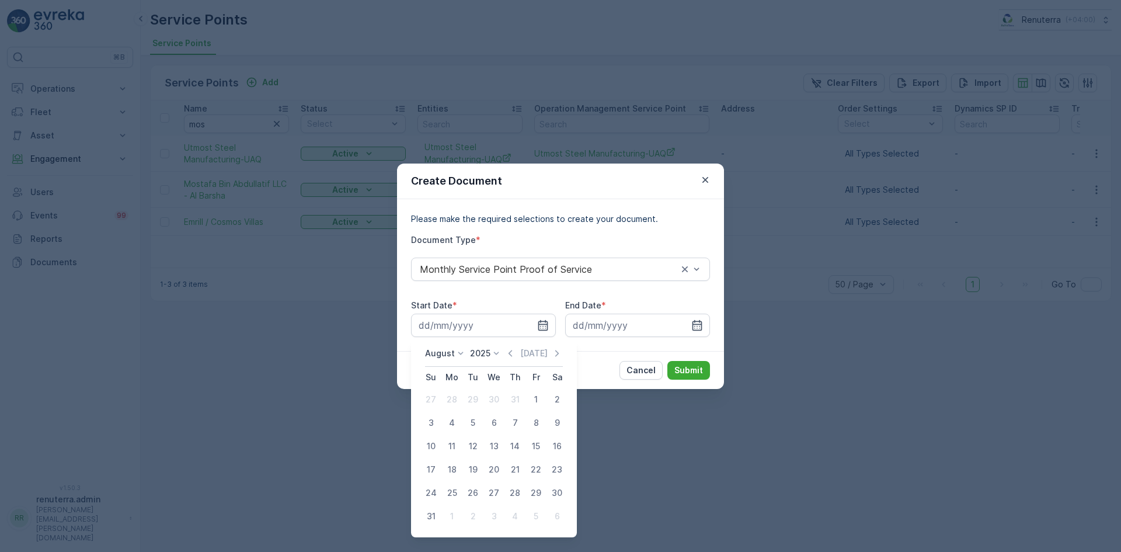
click at [534, 399] on div "1" at bounding box center [536, 399] width 19 height 19
type input "01.08.2025"
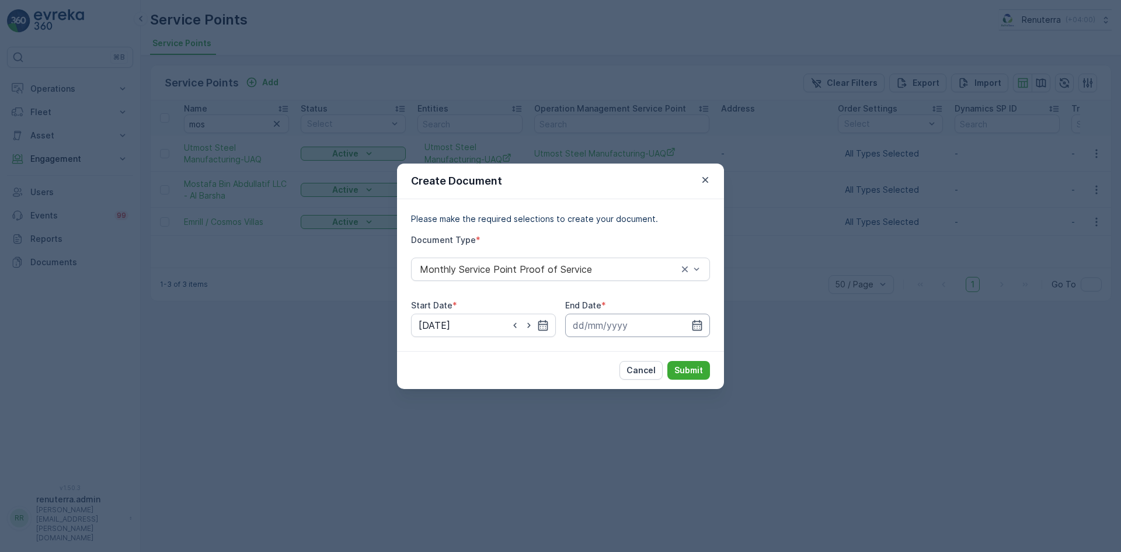
drag, startPoint x: 697, startPoint y: 328, endPoint x: 697, endPoint y: 316, distance: 11.7
click at [698, 327] on icon "button" at bounding box center [697, 325] width 12 height 12
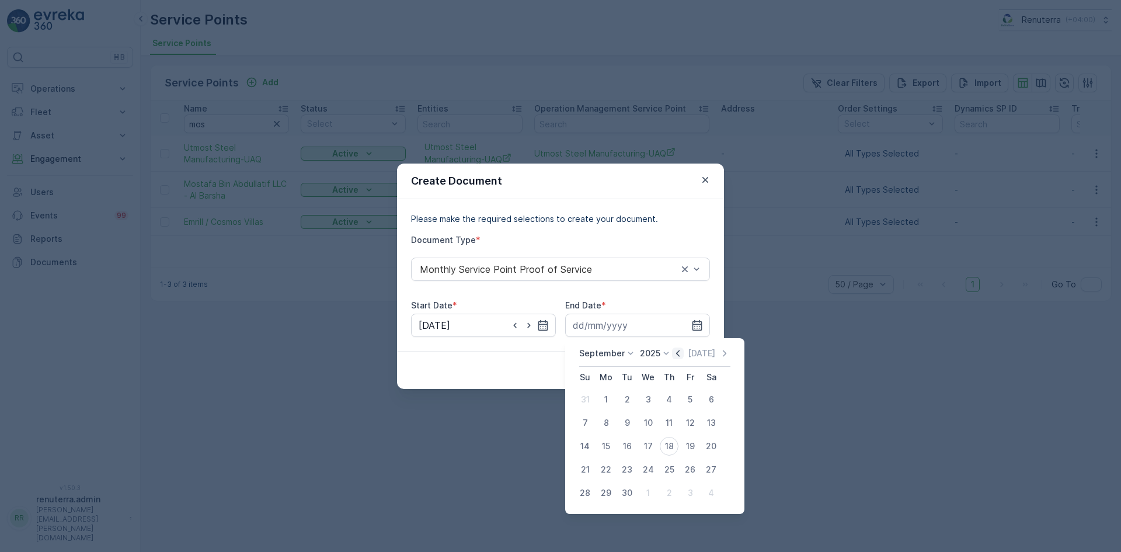
click at [673, 352] on icon "button" at bounding box center [678, 353] width 12 height 12
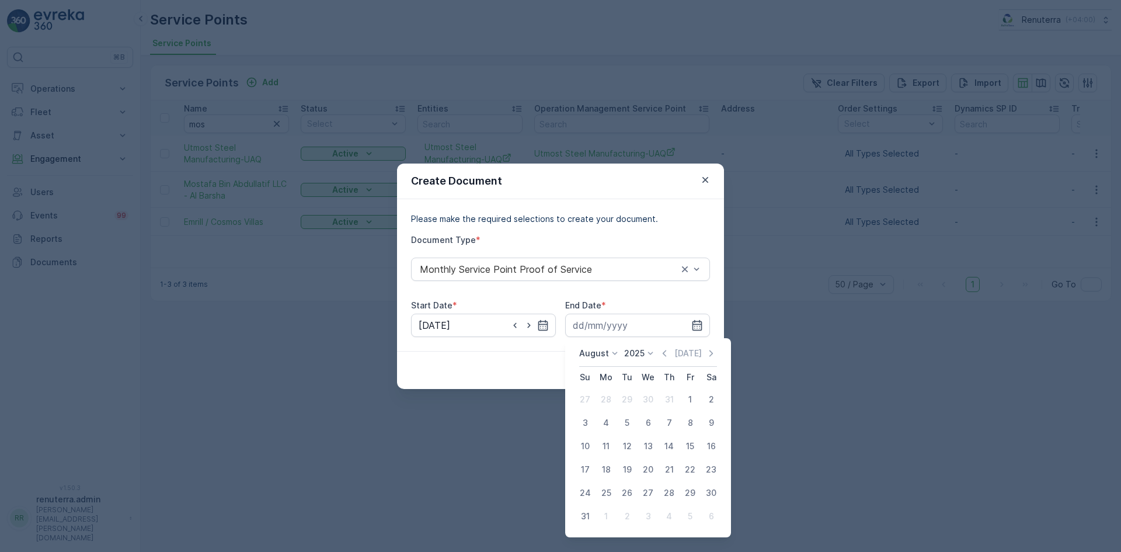
drag, startPoint x: 582, startPoint y: 515, endPoint x: 614, endPoint y: 477, distance: 49.7
click at [582, 516] on div "31" at bounding box center [585, 516] width 19 height 19
type input "31.08.2025"
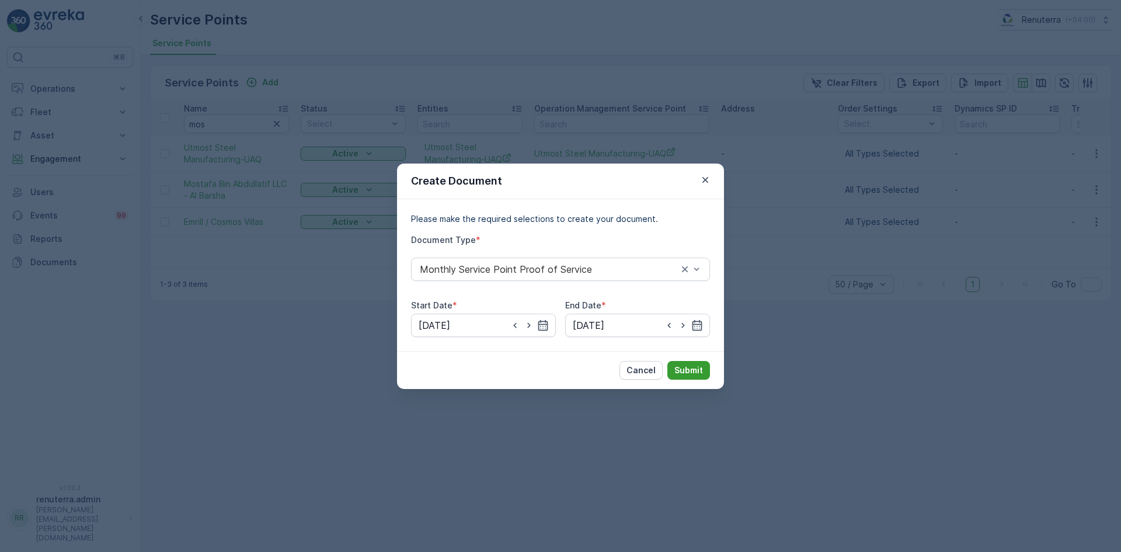
click at [693, 367] on p "Submit" at bounding box center [689, 370] width 29 height 12
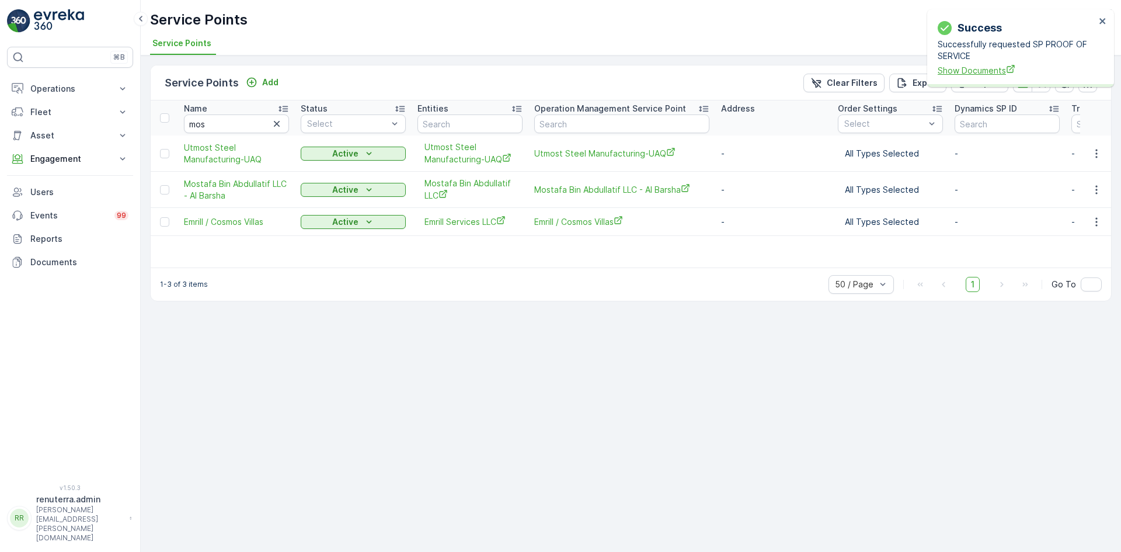
click at [951, 73] on span "Show Documents" at bounding box center [1017, 70] width 158 height 12
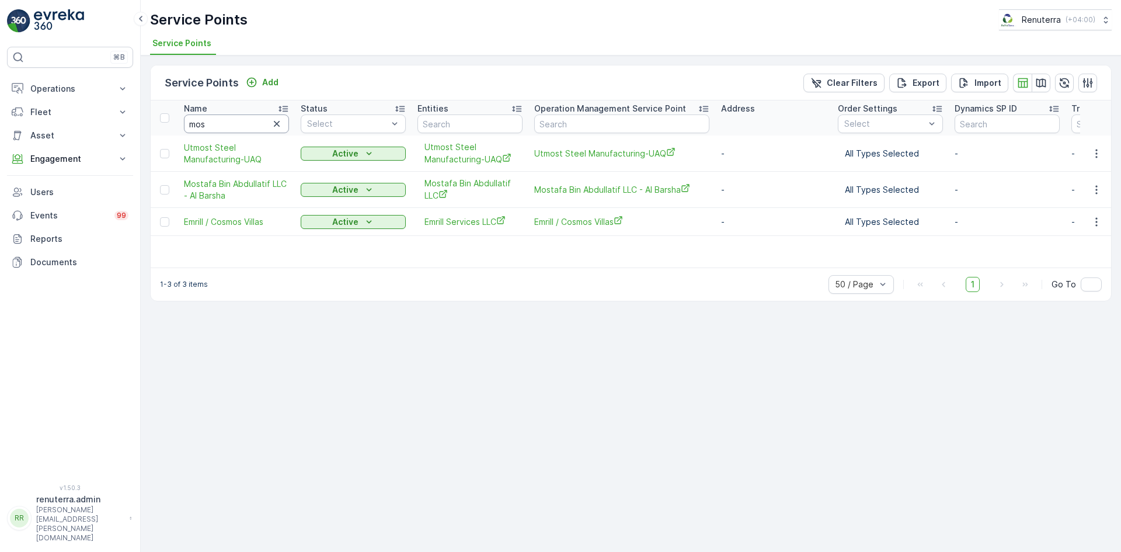
click at [241, 129] on input "mos" at bounding box center [236, 123] width 105 height 19
type input "m"
type input "arde"
click at [221, 128] on input "arde" at bounding box center [236, 123] width 105 height 19
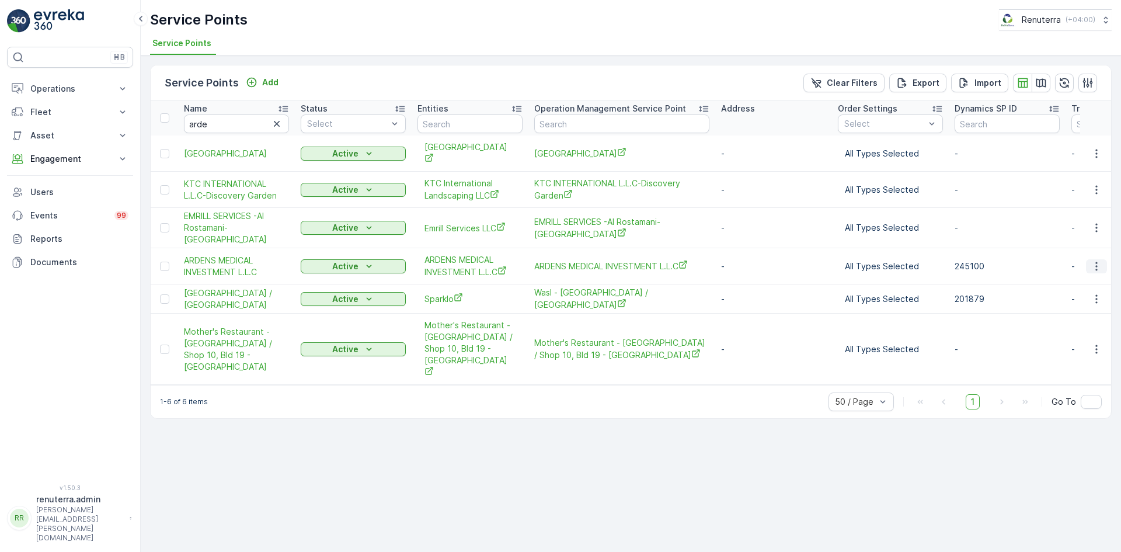
click at [1090, 259] on button "button" at bounding box center [1096, 266] width 21 height 14
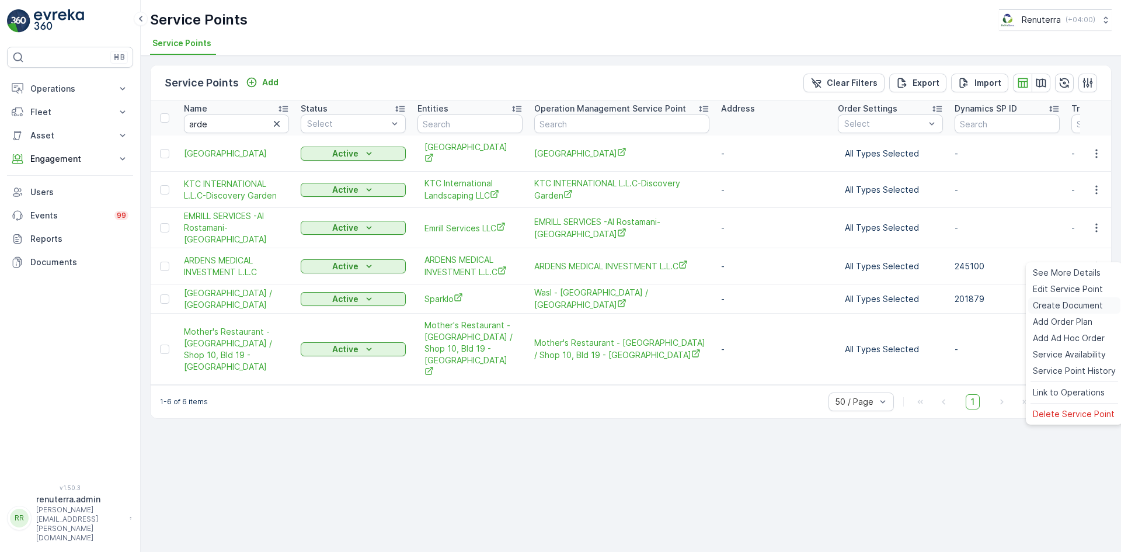
click at [1056, 305] on span "Create Document" at bounding box center [1068, 306] width 70 height 12
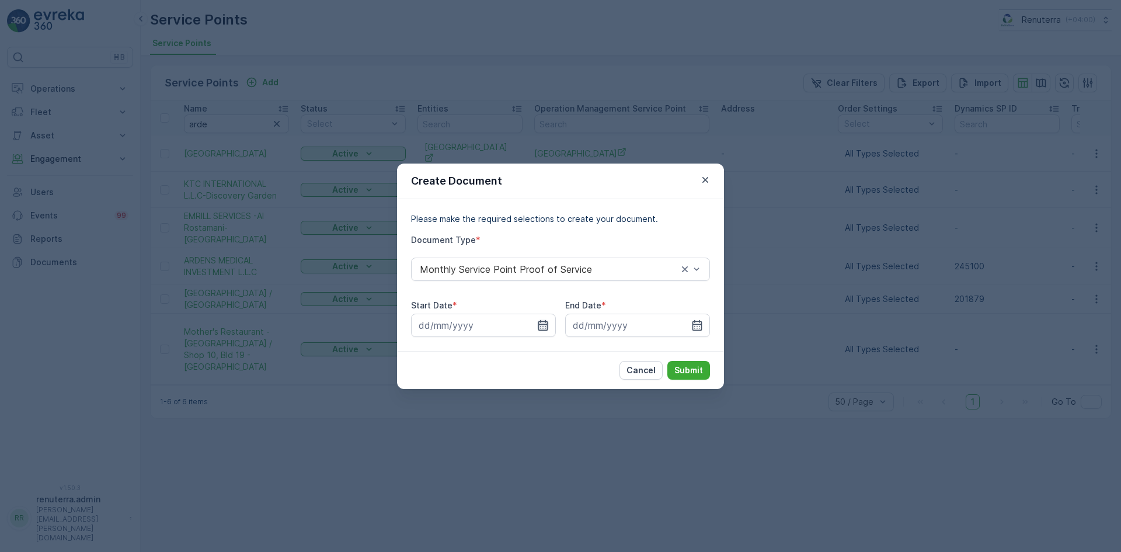
click at [541, 322] on icon "button" at bounding box center [543, 324] width 10 height 11
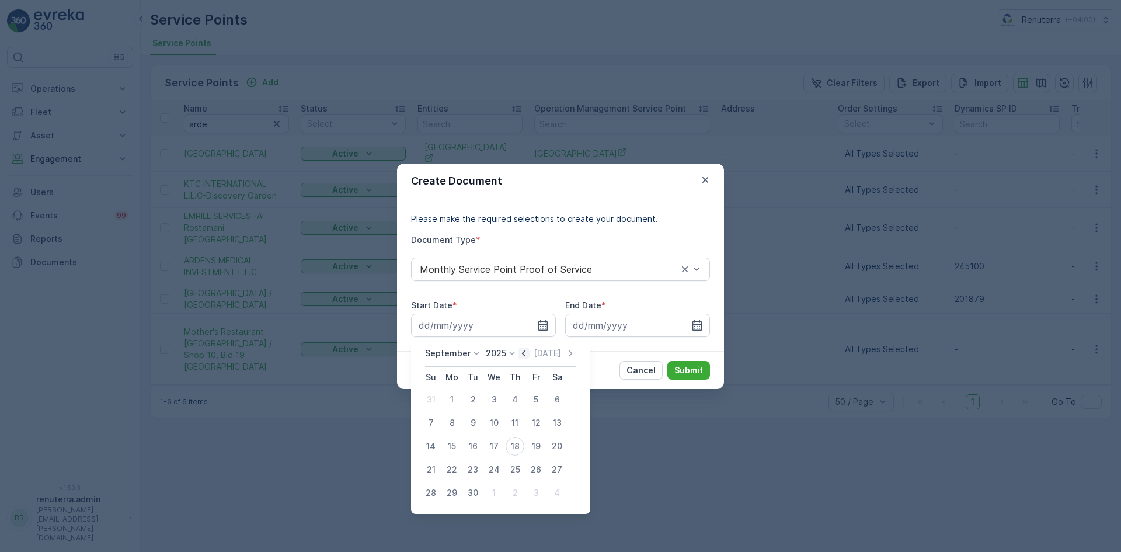
click at [524, 353] on icon "button" at bounding box center [524, 353] width 12 height 12
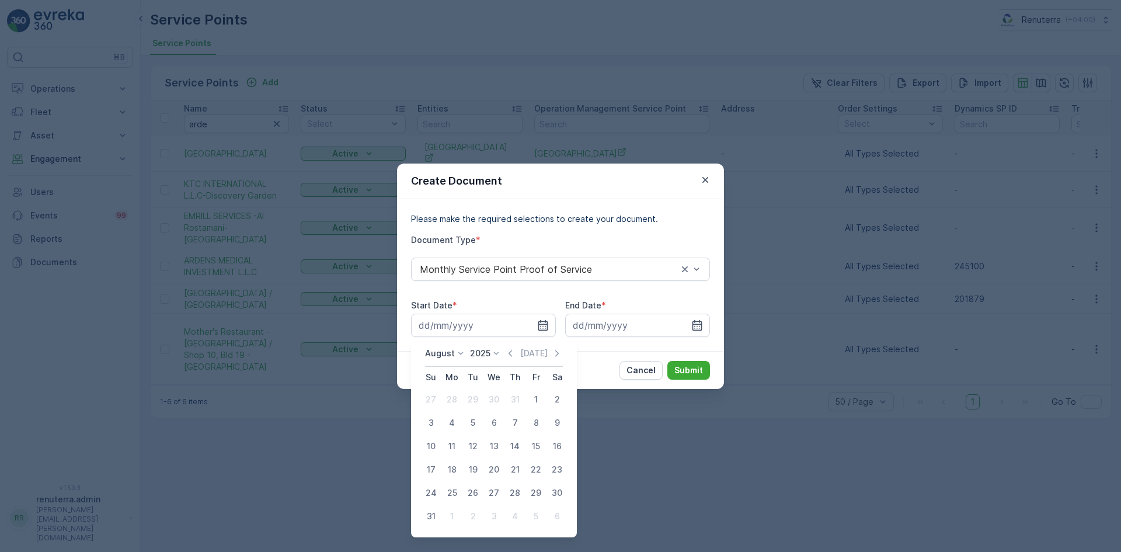
drag, startPoint x: 538, startPoint y: 399, endPoint x: 547, endPoint y: 391, distance: 12.0
click at [538, 398] on div "1" at bounding box center [536, 399] width 19 height 19
type input "01.08.2025"
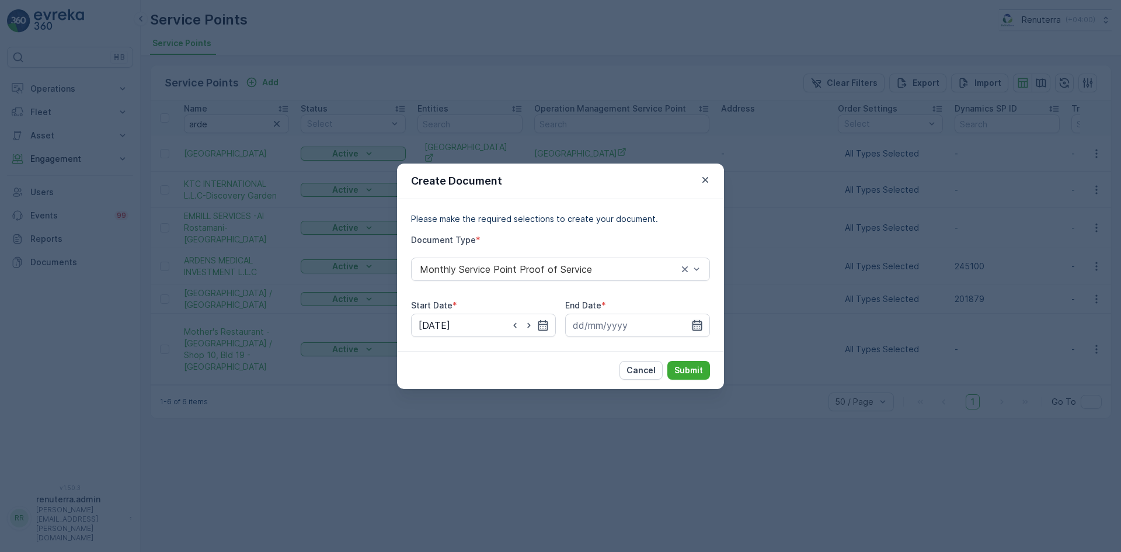
click at [696, 325] on icon "button" at bounding box center [697, 325] width 12 height 12
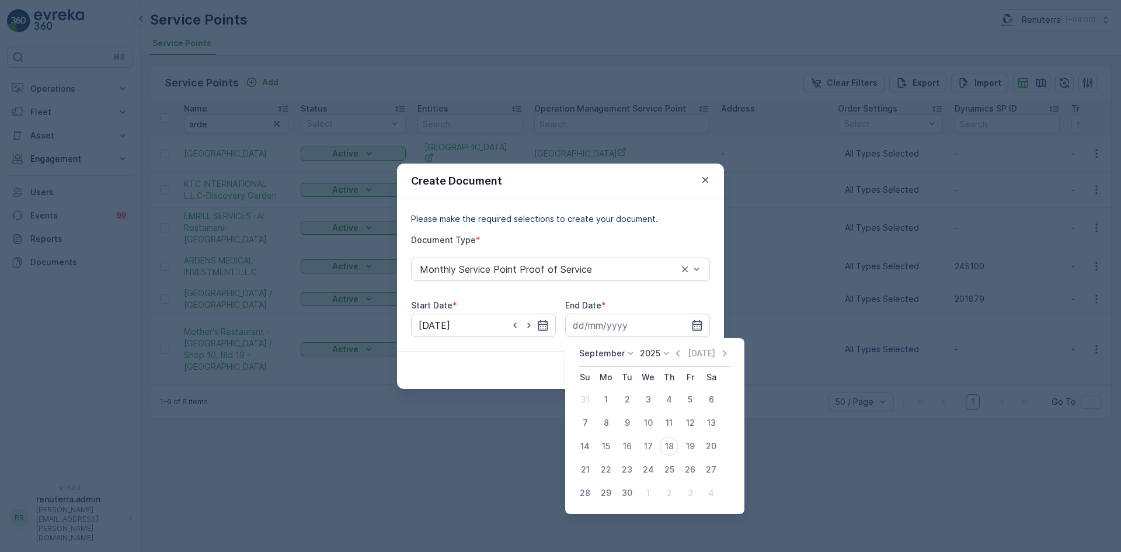
drag, startPoint x: 676, startPoint y: 351, endPoint x: 665, endPoint y: 376, distance: 26.9
click at [674, 353] on icon "button" at bounding box center [678, 353] width 12 height 12
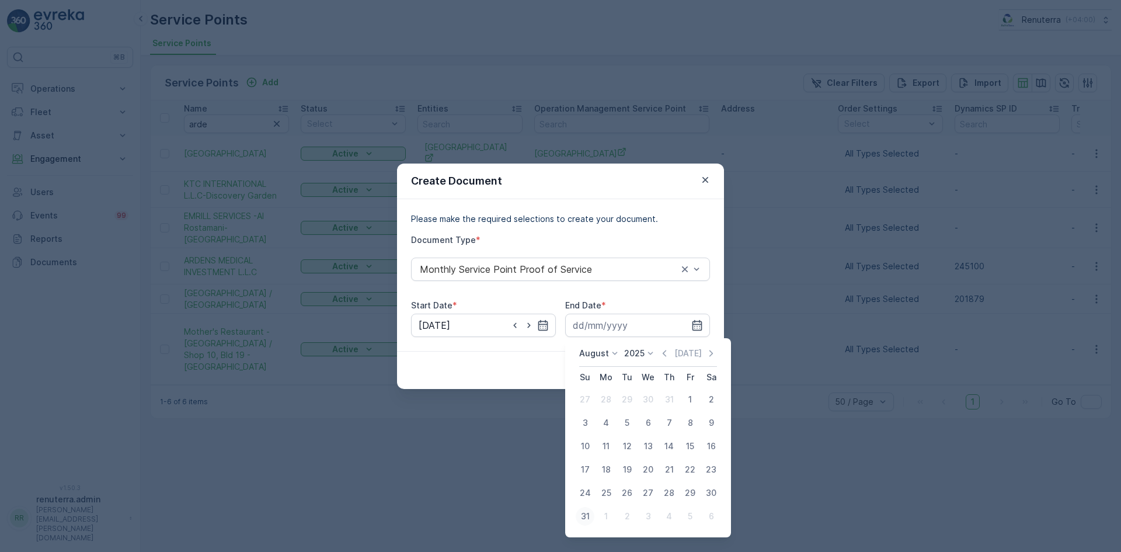
click at [584, 514] on div "31" at bounding box center [585, 516] width 19 height 19
type input "31.08.2025"
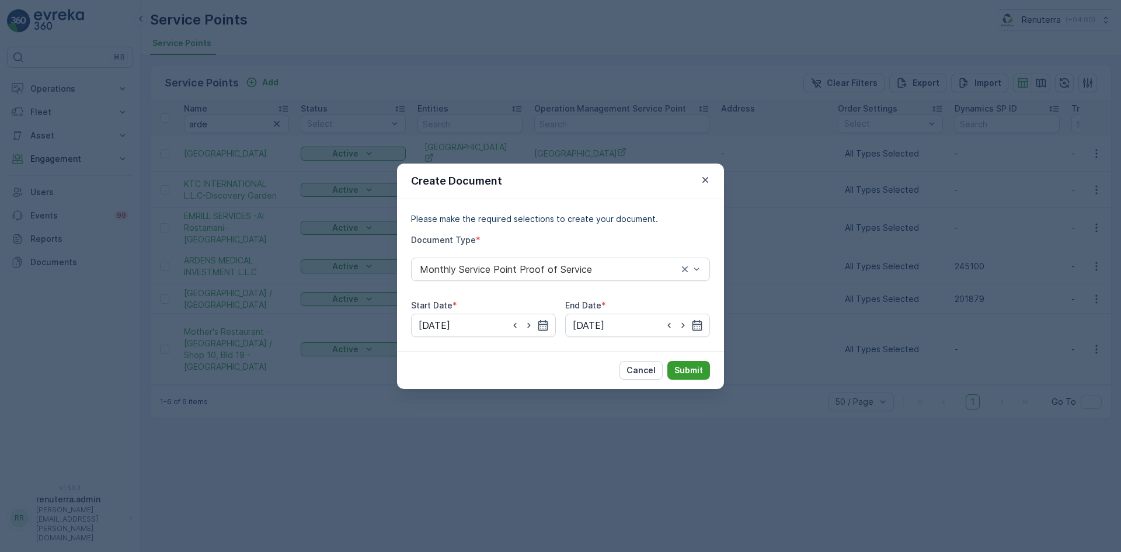
click at [684, 367] on p "Submit" at bounding box center [689, 370] width 29 height 12
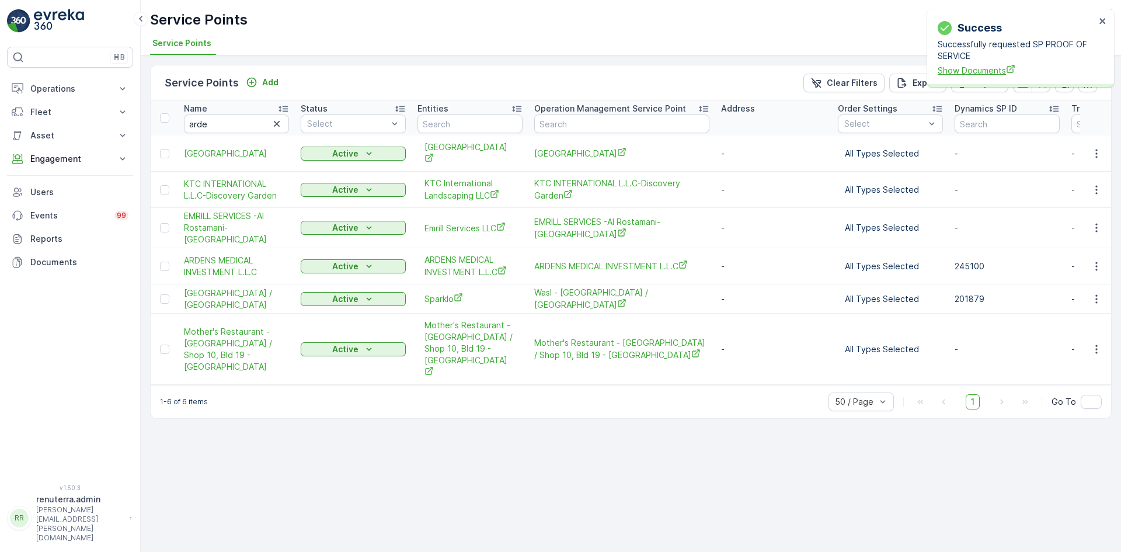
click at [969, 74] on span "Show Documents" at bounding box center [1017, 70] width 158 height 12
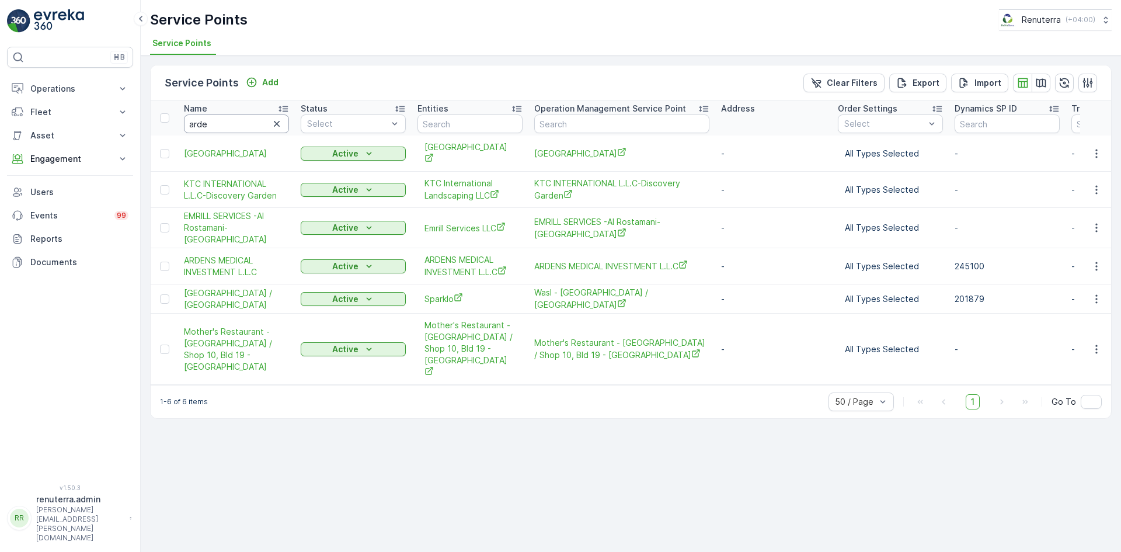
click at [218, 126] on input "arde" at bounding box center [236, 123] width 105 height 19
type input "a"
type input "car"
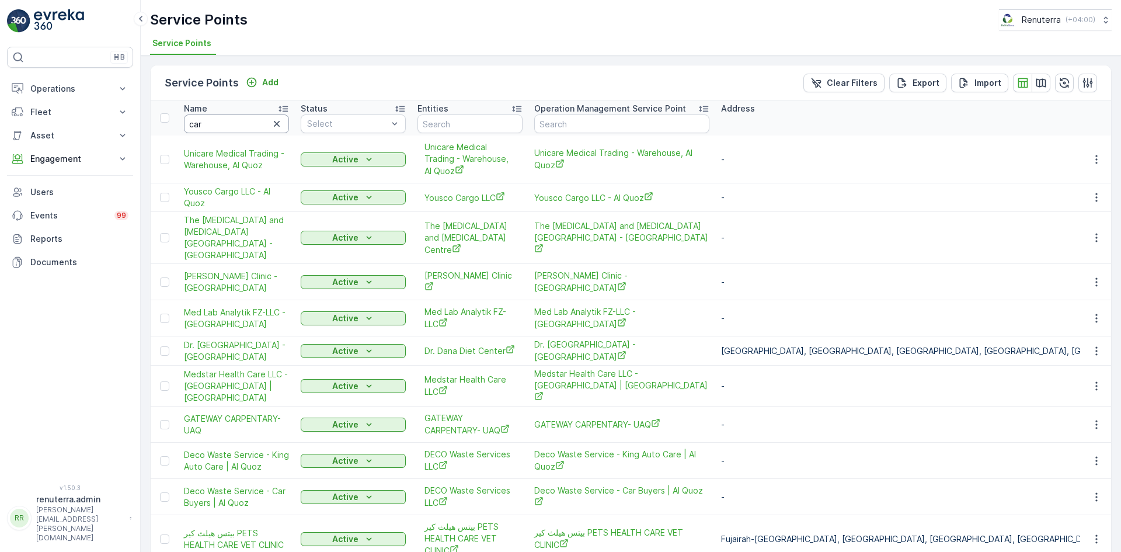
click at [231, 129] on input "car" at bounding box center [236, 123] width 105 height 19
type input "car box"
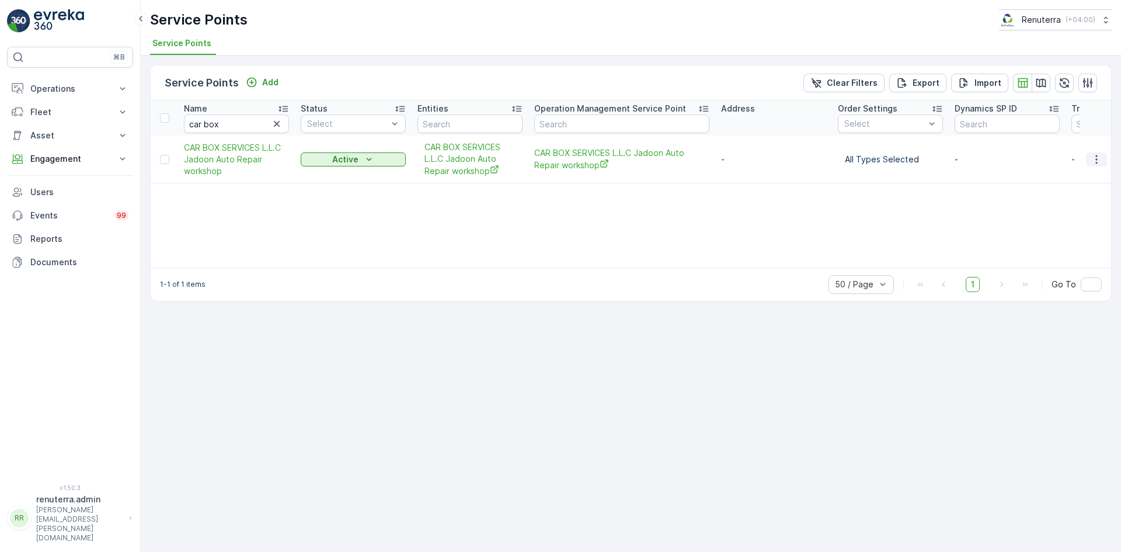
click at [1102, 156] on icon "button" at bounding box center [1097, 160] width 12 height 12
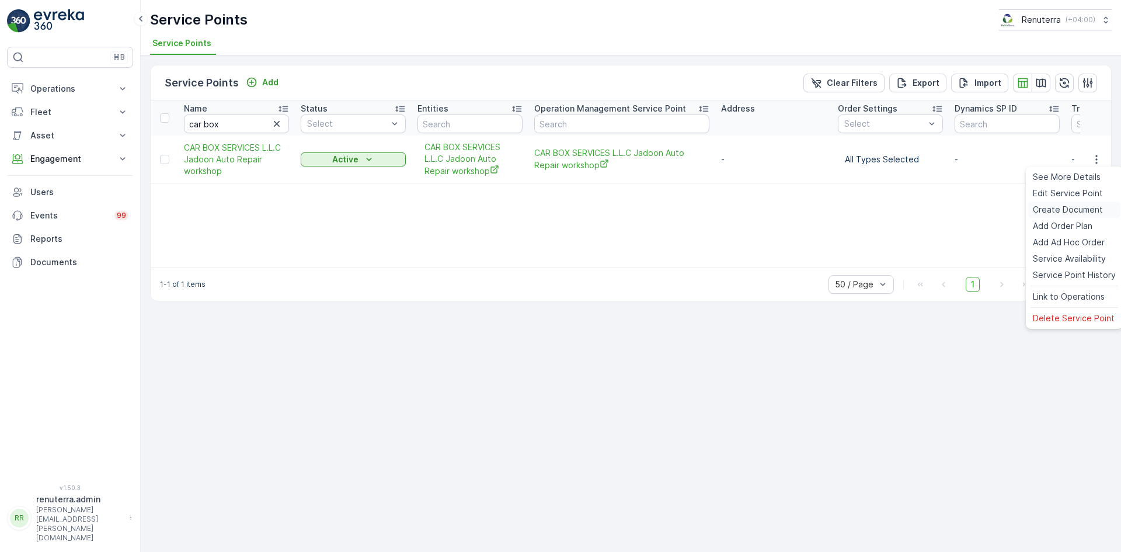
click at [1049, 214] on span "Create Document" at bounding box center [1068, 210] width 70 height 12
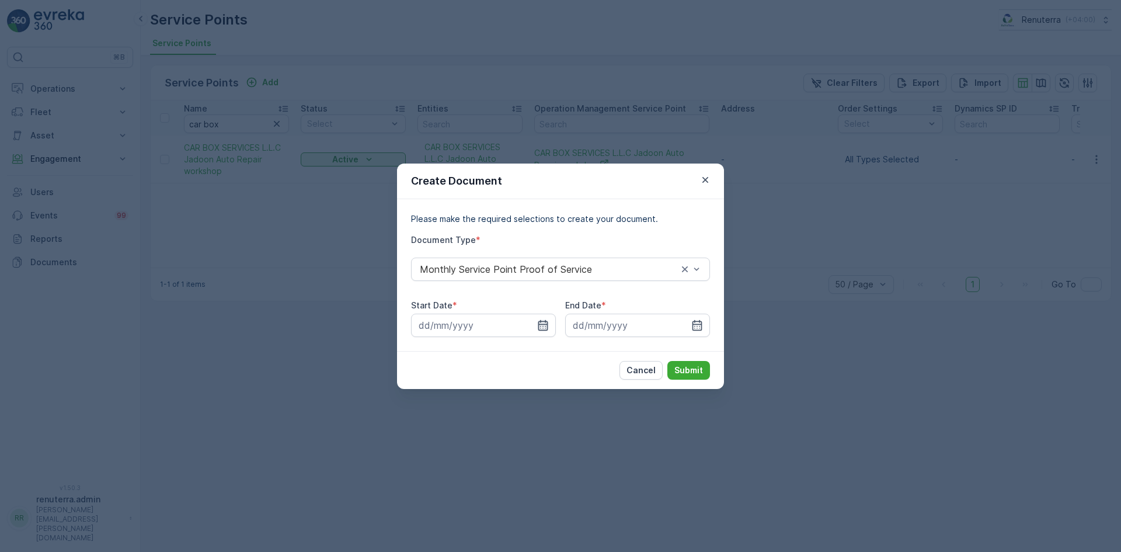
click at [546, 330] on icon "button" at bounding box center [543, 324] width 10 height 11
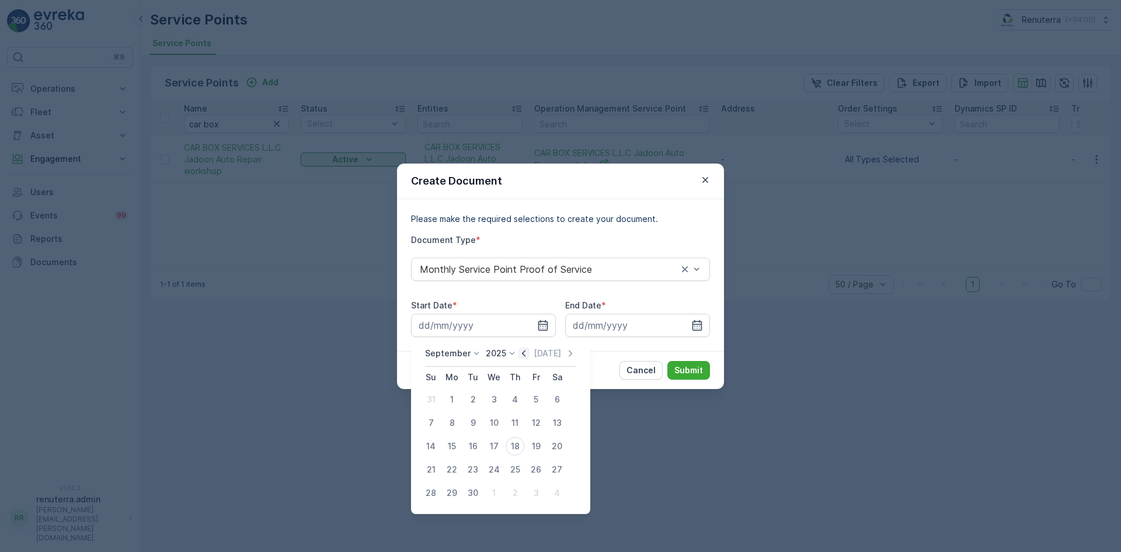
click at [518, 356] on icon "button" at bounding box center [524, 353] width 12 height 12
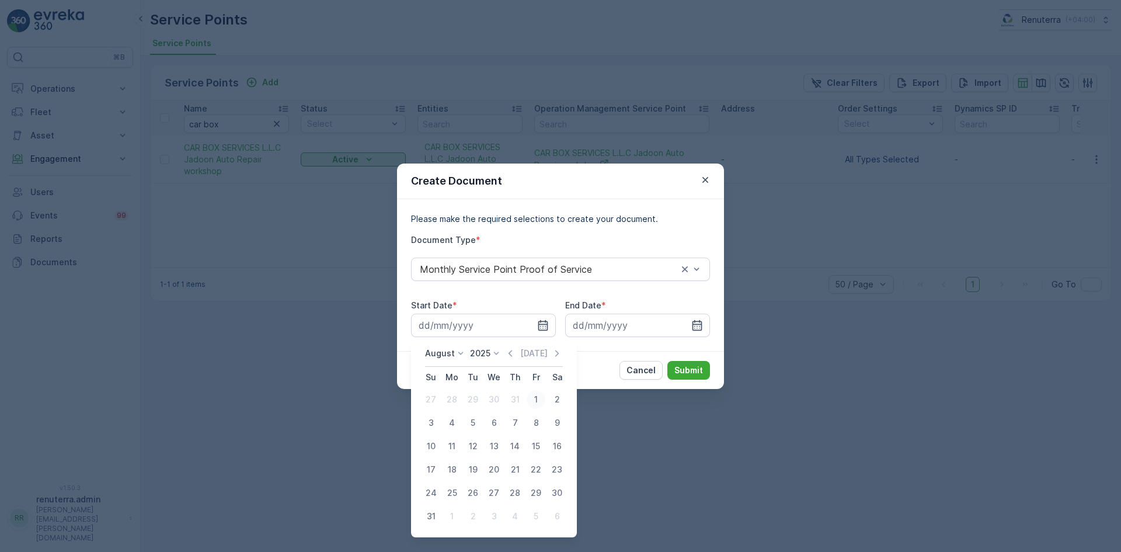
click at [537, 398] on div "1" at bounding box center [536, 399] width 19 height 19
type input "01.08.2025"
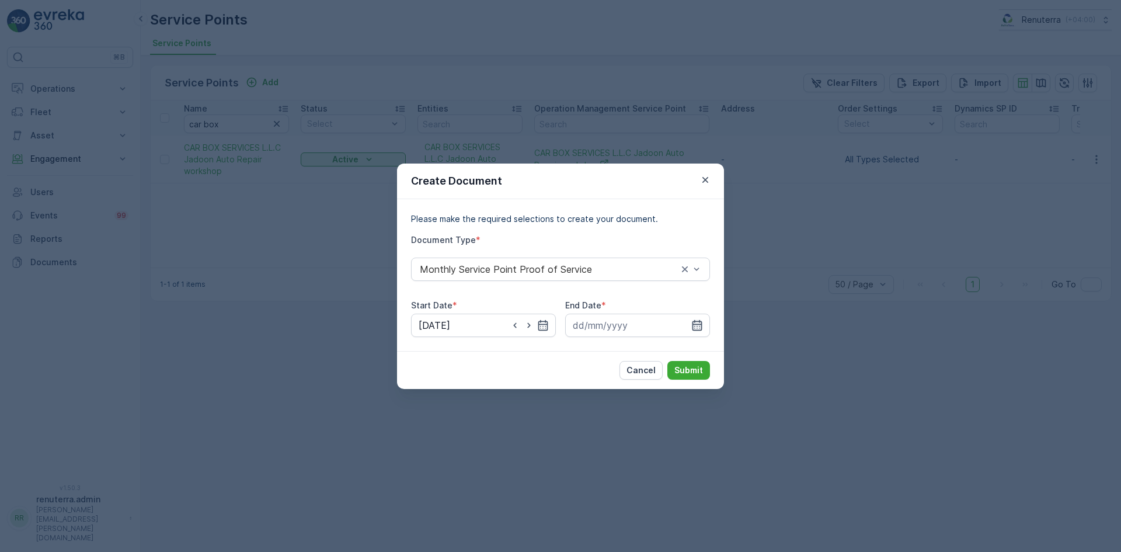
click at [702, 329] on icon "button" at bounding box center [698, 324] width 10 height 11
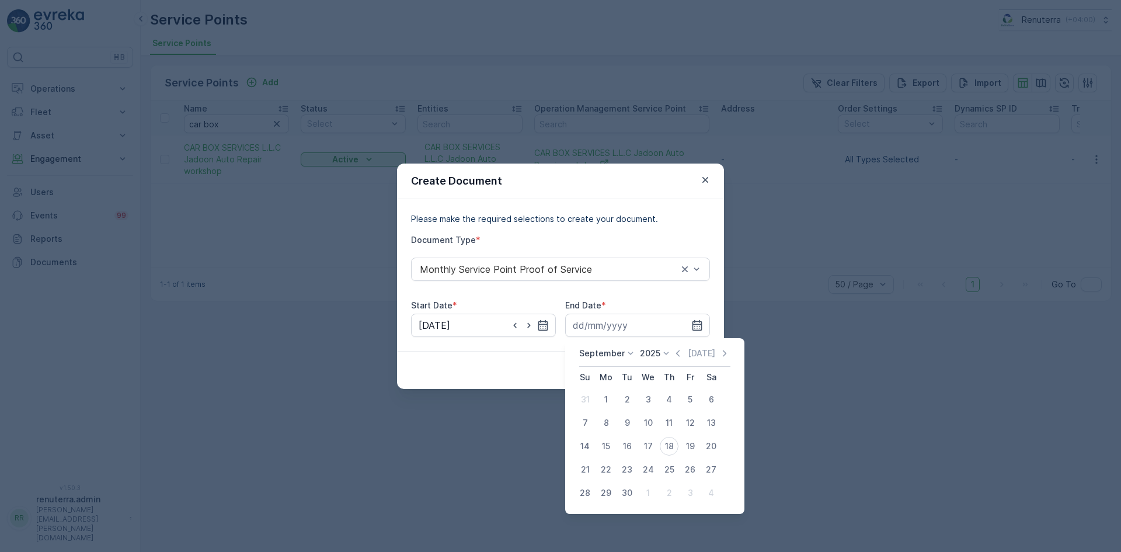
drag, startPoint x: 676, startPoint y: 352, endPoint x: 677, endPoint y: 374, distance: 22.8
click at [676, 353] on icon "button" at bounding box center [678, 353] width 12 height 12
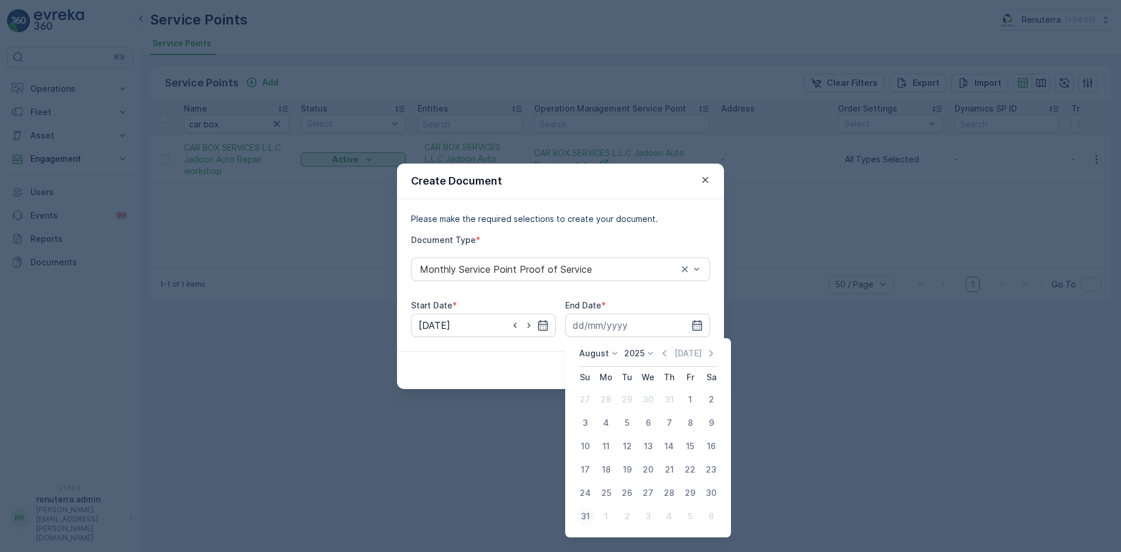
click at [580, 516] on div "31" at bounding box center [585, 516] width 19 height 19
type input "31.08.2025"
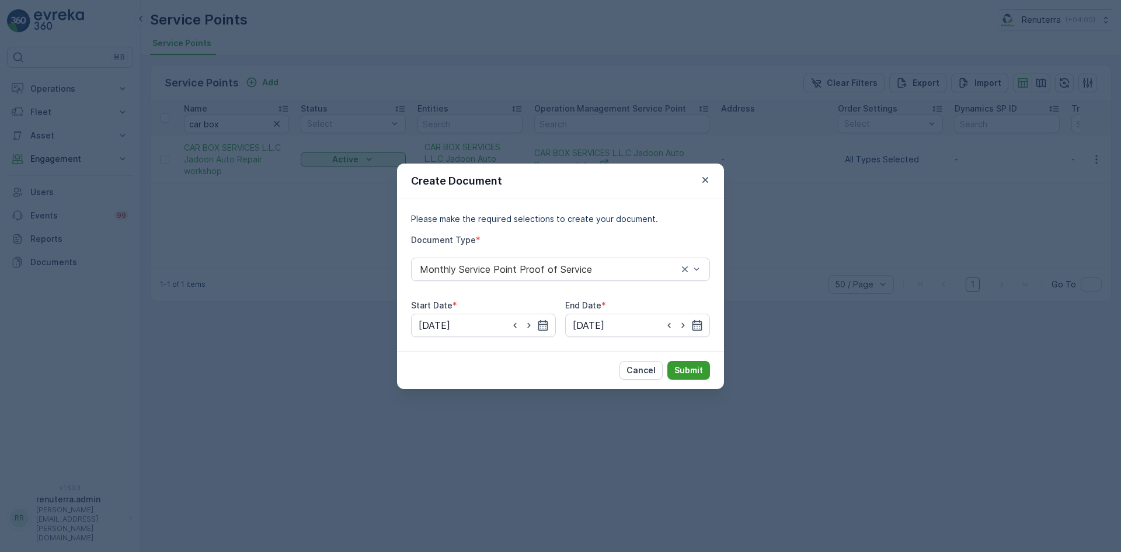
click at [699, 368] on p "Submit" at bounding box center [689, 370] width 29 height 12
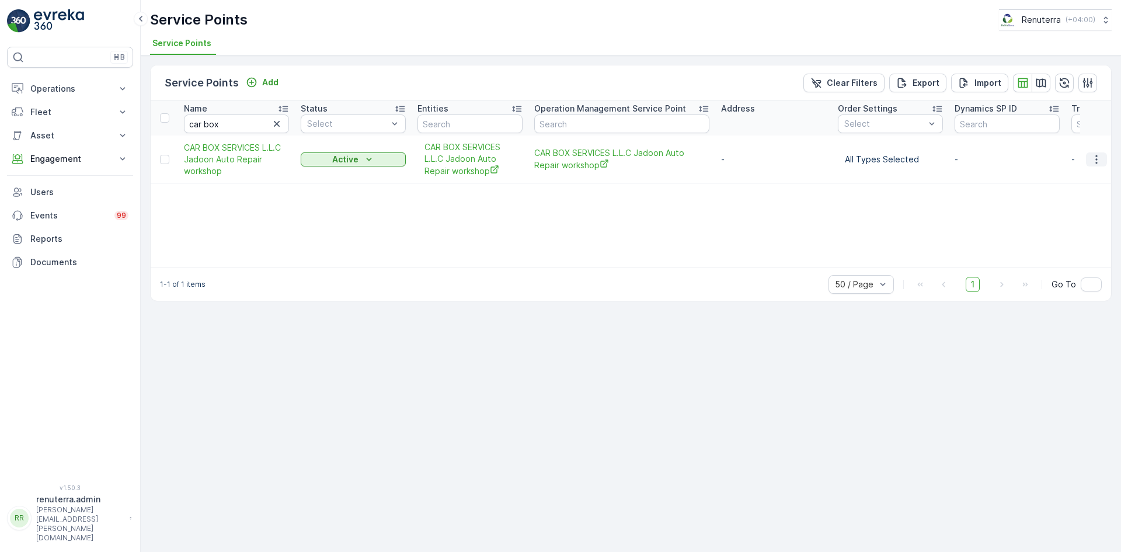
click at [1094, 159] on icon "button" at bounding box center [1097, 160] width 12 height 12
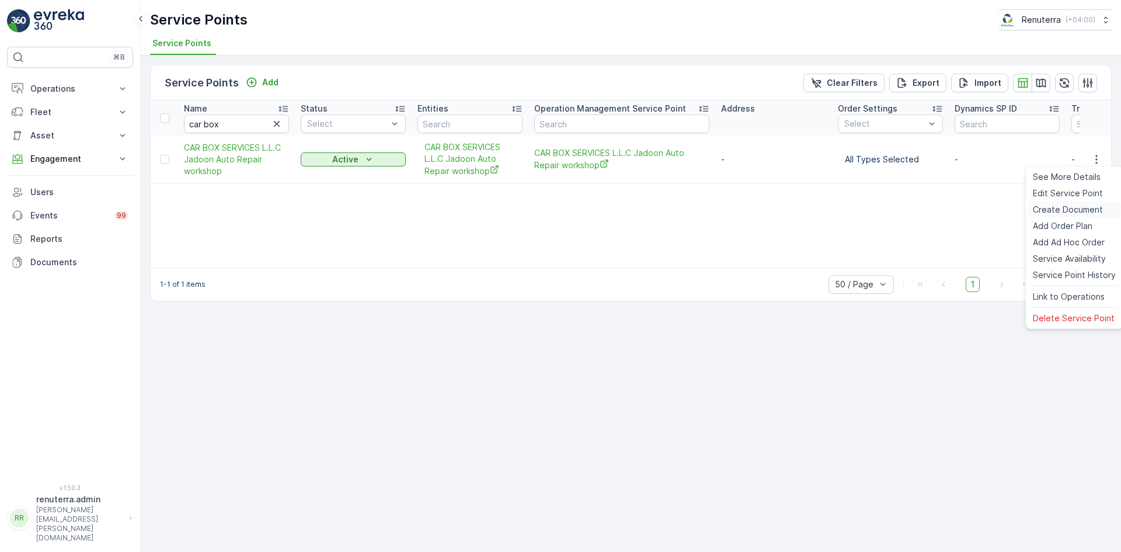
click at [1069, 208] on span "Create Document" at bounding box center [1068, 210] width 70 height 12
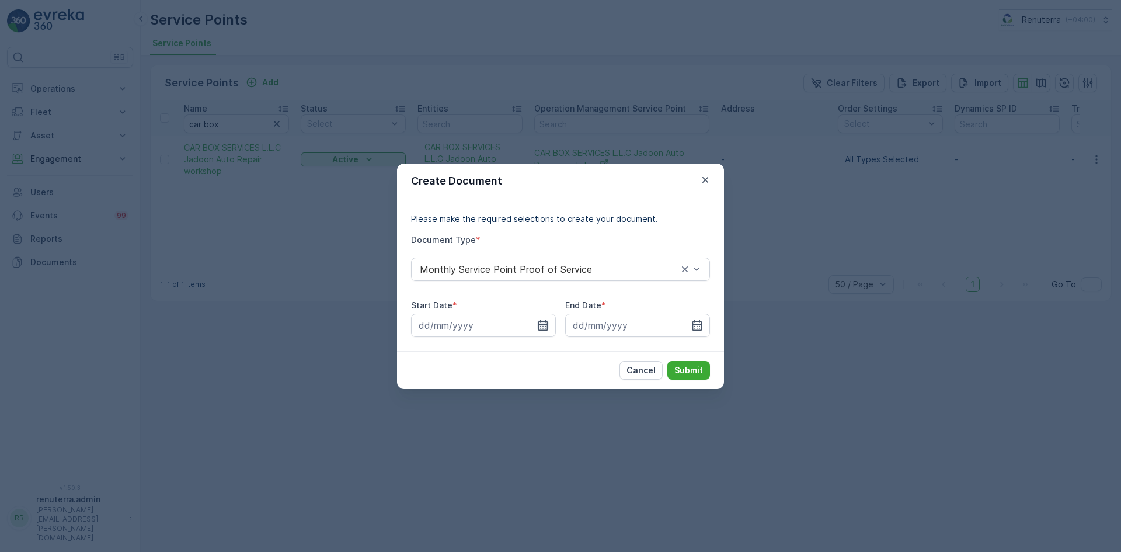
drag, startPoint x: 529, startPoint y: 330, endPoint x: 542, endPoint y: 323, distance: 14.6
click at [540, 324] on div at bounding box center [483, 325] width 145 height 23
click at [541, 323] on icon "button" at bounding box center [543, 325] width 12 height 12
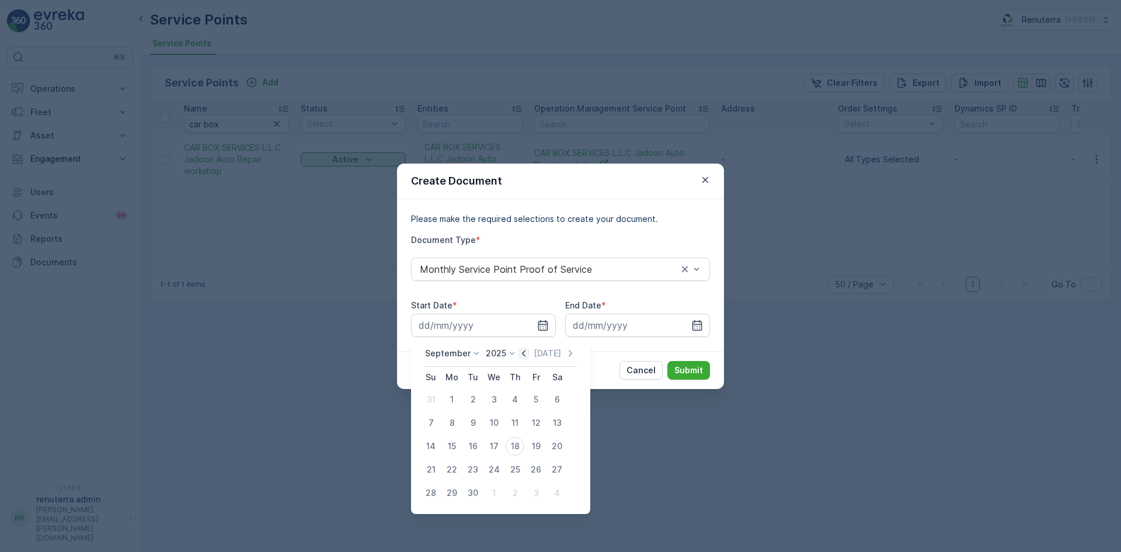
click at [518, 350] on icon "button" at bounding box center [524, 353] width 12 height 12
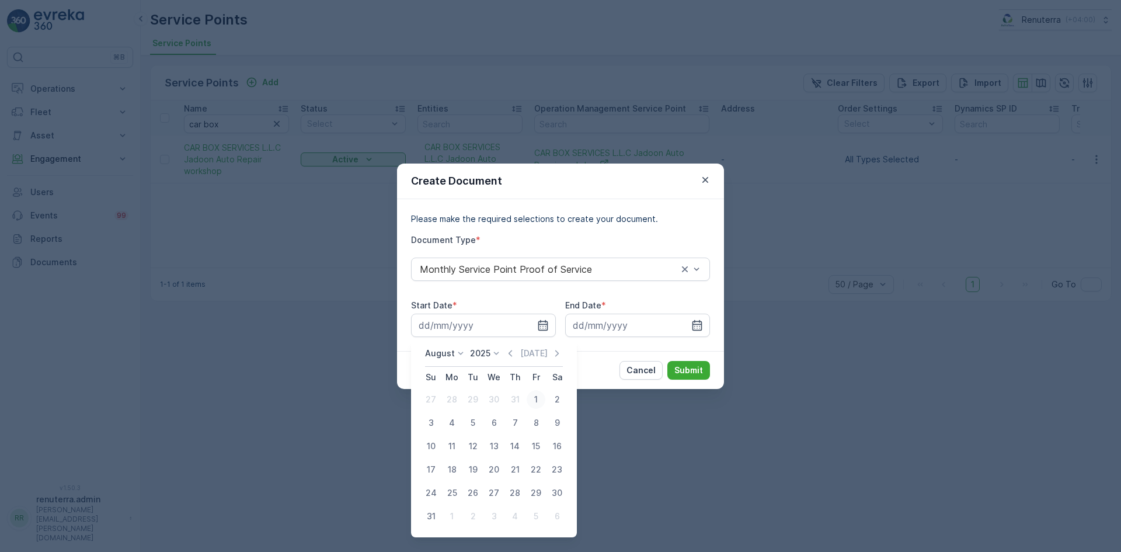
click at [538, 395] on div "1" at bounding box center [536, 399] width 19 height 19
type input "01.08.2025"
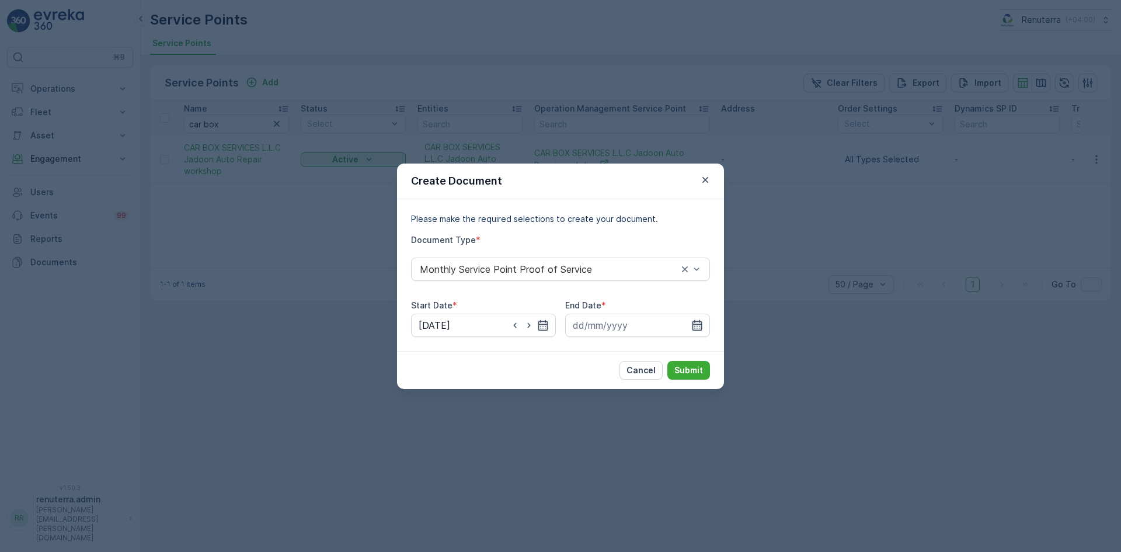
click at [694, 331] on icon "button" at bounding box center [697, 325] width 12 height 12
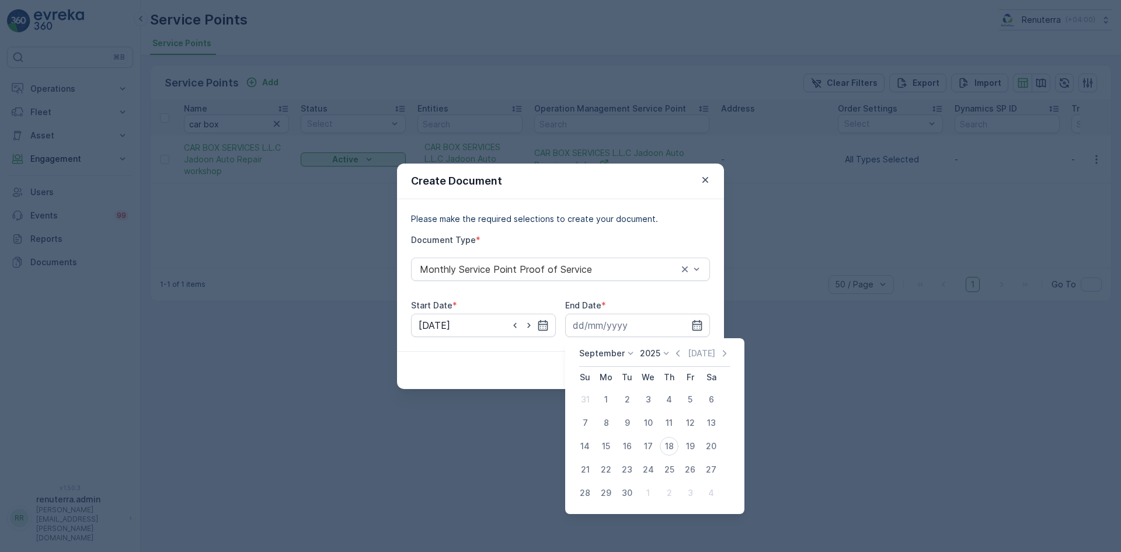
drag, startPoint x: 673, startPoint y: 354, endPoint x: 671, endPoint y: 376, distance: 21.1
click at [673, 356] on icon "button" at bounding box center [678, 353] width 12 height 12
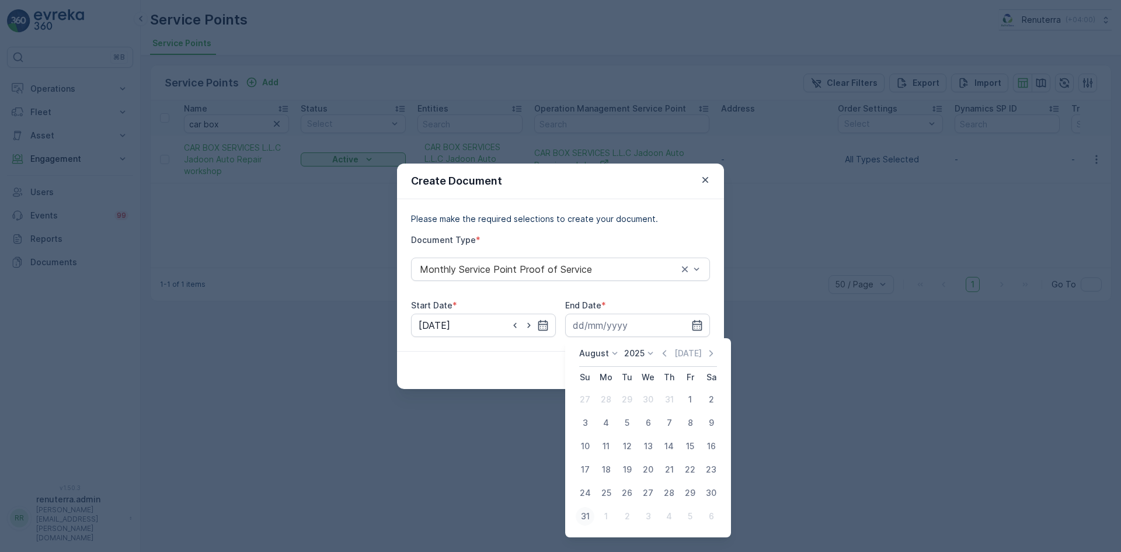
click at [586, 515] on div "31" at bounding box center [585, 516] width 19 height 19
type input "31.08.2025"
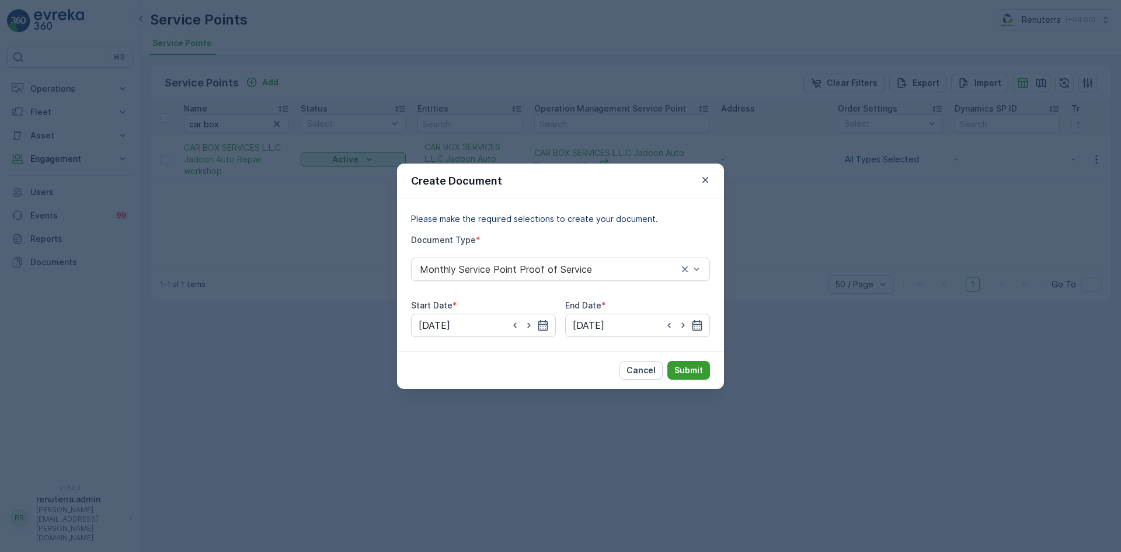
click at [684, 370] on p "Submit" at bounding box center [689, 370] width 29 height 12
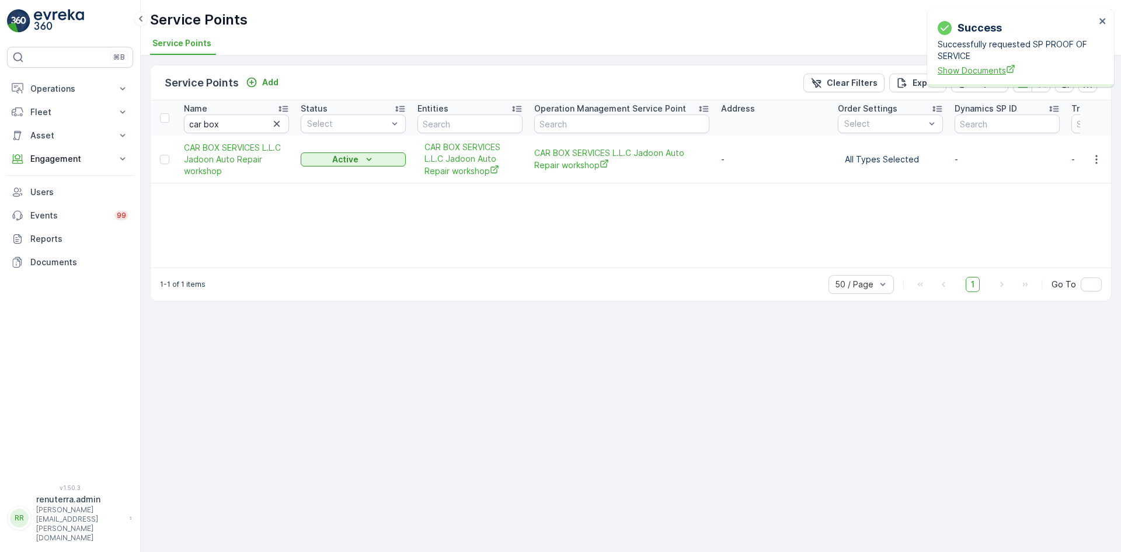
click at [983, 74] on span "Show Documents" at bounding box center [1017, 70] width 158 height 12
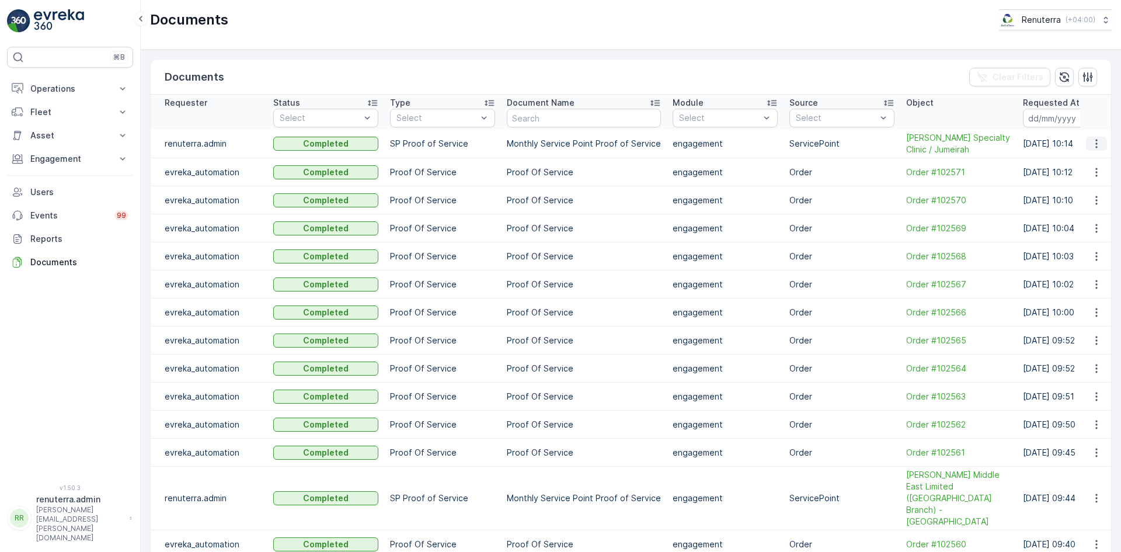
click at [1093, 145] on icon "button" at bounding box center [1097, 144] width 12 height 12
click at [1092, 163] on span "See Details" at bounding box center [1093, 161] width 45 height 12
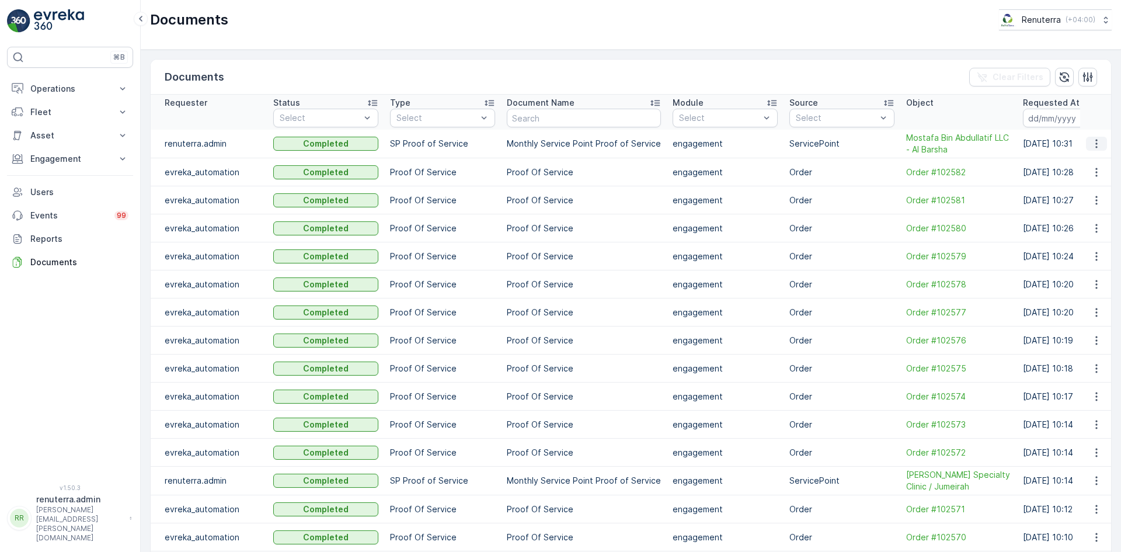
click at [1096, 144] on icon "button" at bounding box center [1097, 144] width 2 height 9
click at [1092, 159] on span "See Details" at bounding box center [1093, 161] width 45 height 12
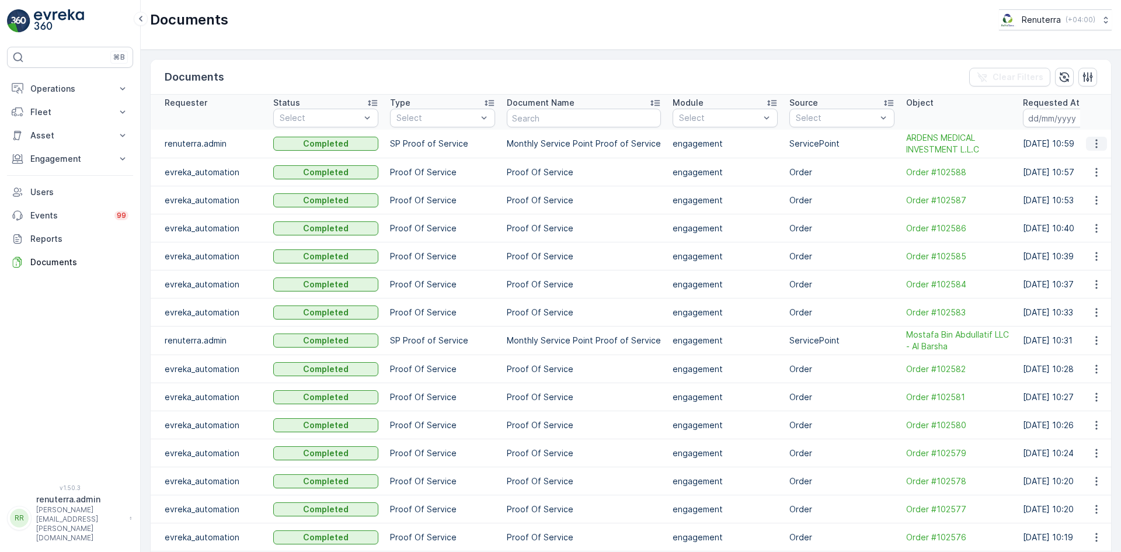
drag, startPoint x: 1089, startPoint y: 141, endPoint x: 1090, endPoint y: 148, distance: 7.2
click at [1091, 141] on icon "button" at bounding box center [1097, 144] width 12 height 12
click at [1091, 155] on div "See Details" at bounding box center [1093, 161] width 54 height 16
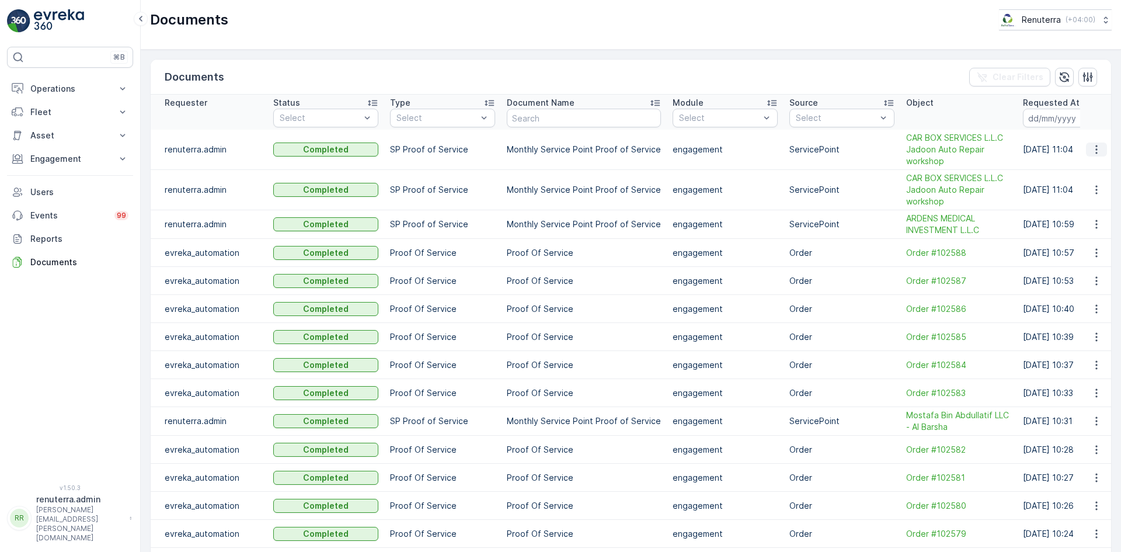
click at [1093, 151] on icon "button" at bounding box center [1097, 150] width 12 height 12
click at [1087, 166] on span "See Details" at bounding box center [1093, 167] width 45 height 12
